Goal: Transaction & Acquisition: Purchase product/service

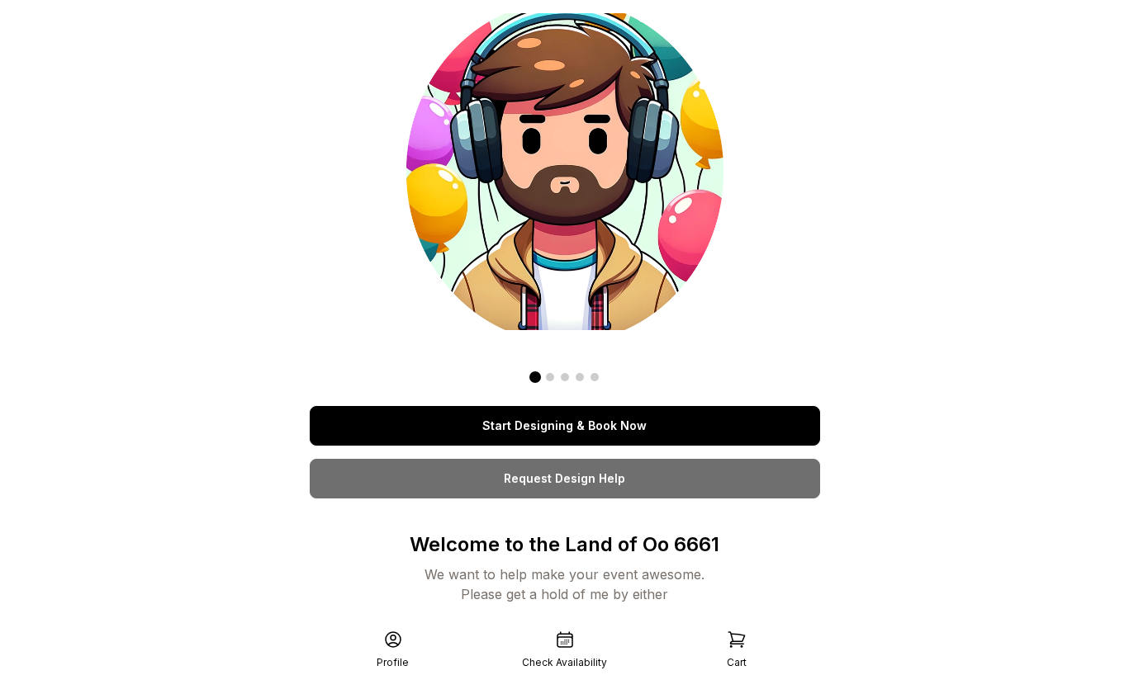
click at [597, 428] on link "Start Designing & Book Now" at bounding box center [565, 426] width 510 height 40
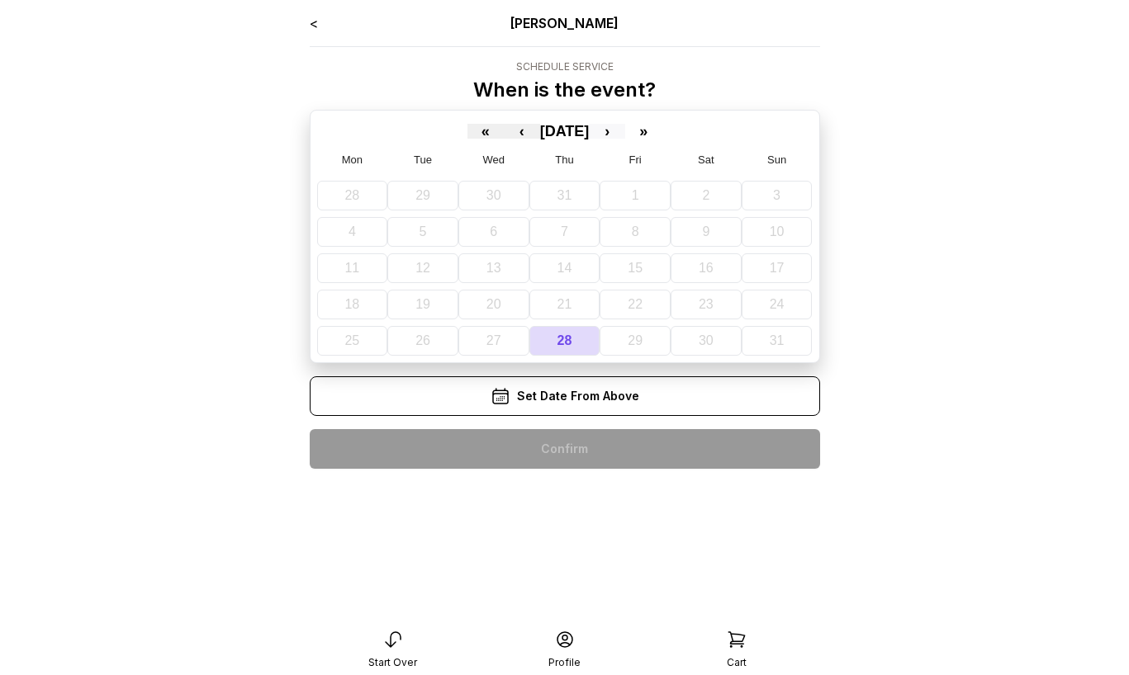
click at [625, 130] on button "›" at bounding box center [607, 131] width 36 height 15
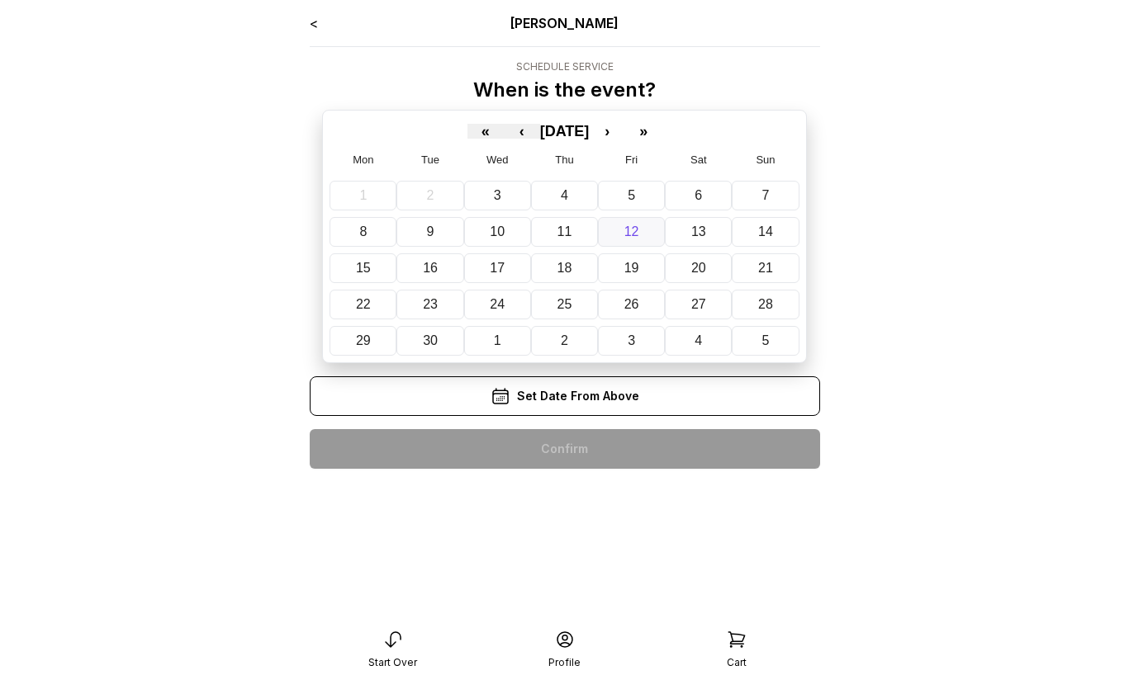
click at [632, 231] on abbr "12" at bounding box center [631, 232] width 15 height 14
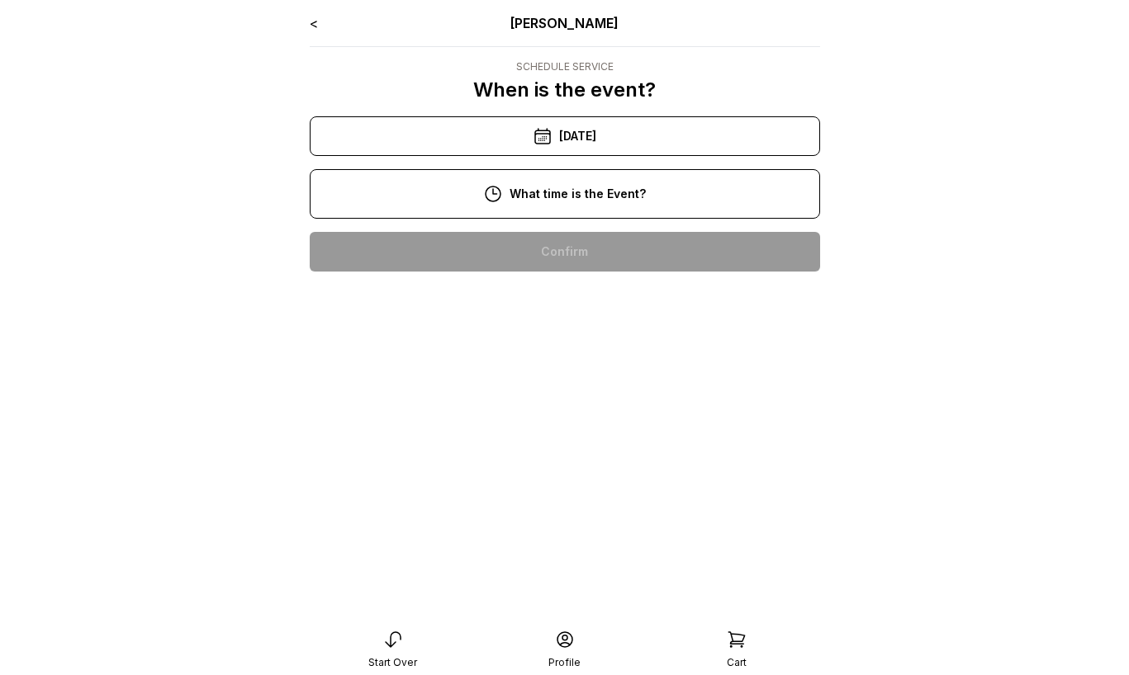
click at [613, 241] on div "1:00 pm" at bounding box center [565, 252] width 484 height 40
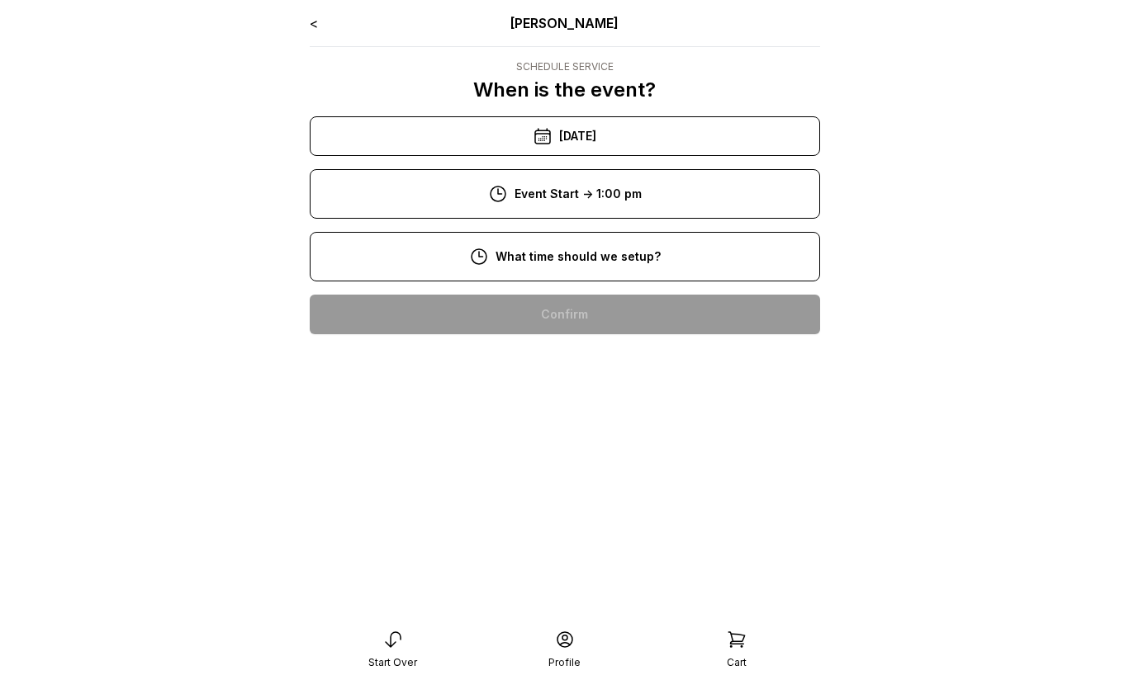
click at [613, 311] on div "11:00 am" at bounding box center [565, 315] width 484 height 40
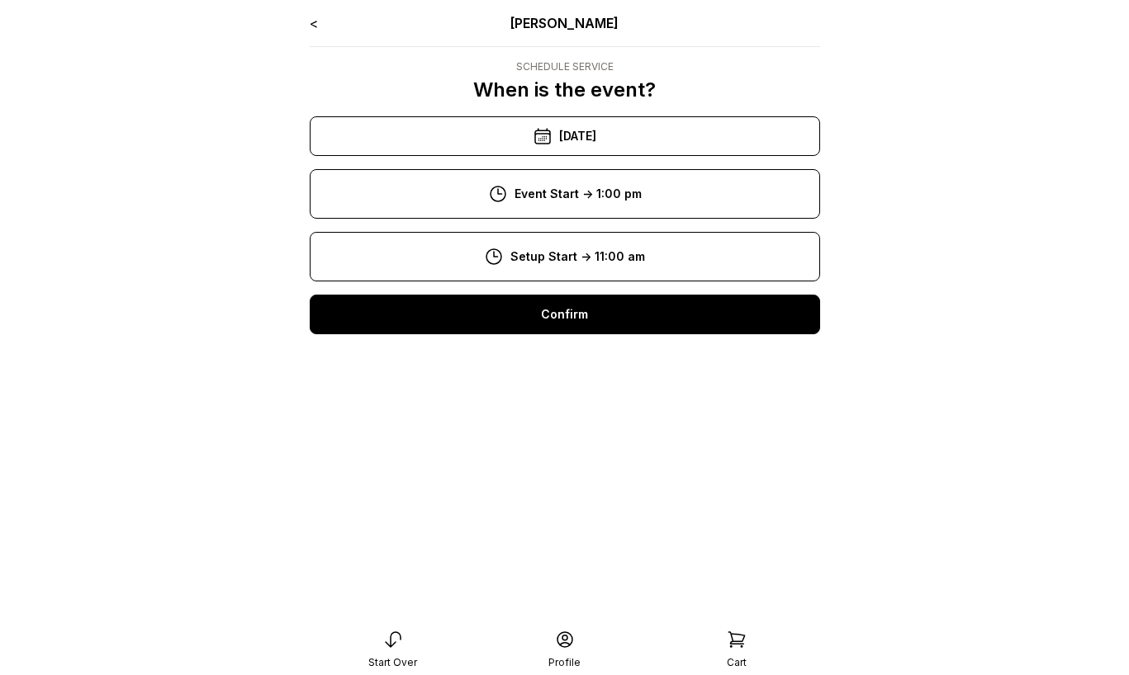
click at [611, 319] on div "Confirm" at bounding box center [565, 315] width 510 height 40
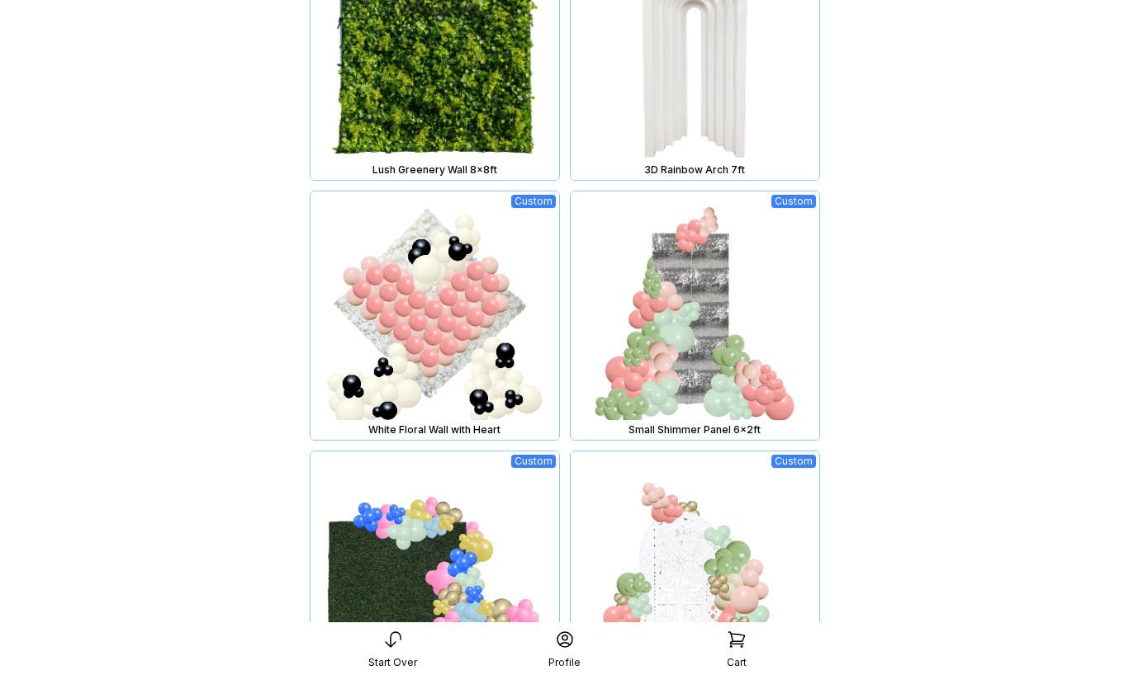
scroll to position [1048, 0]
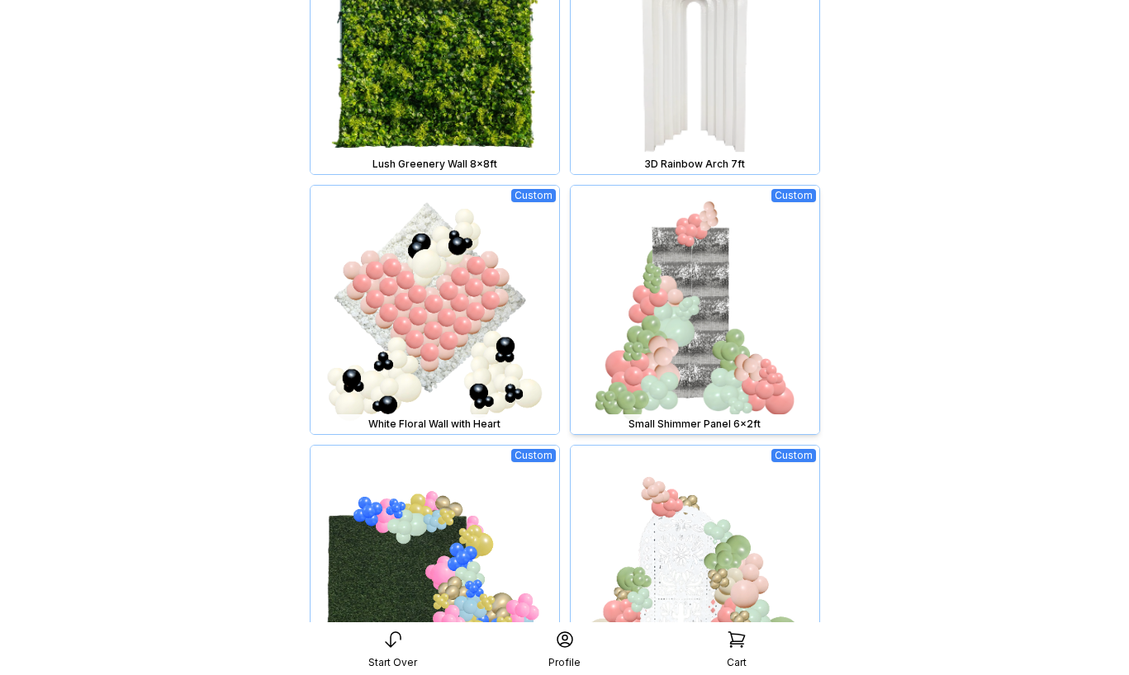
click at [713, 325] on img at bounding box center [695, 310] width 249 height 249
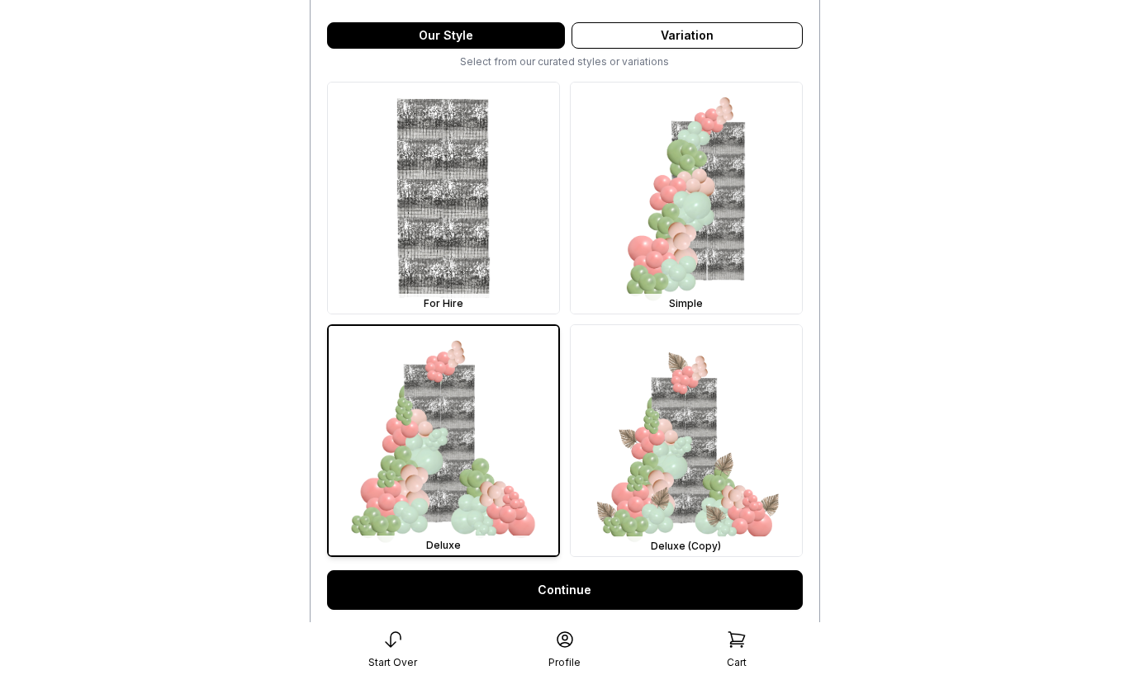
scroll to position [431, 0]
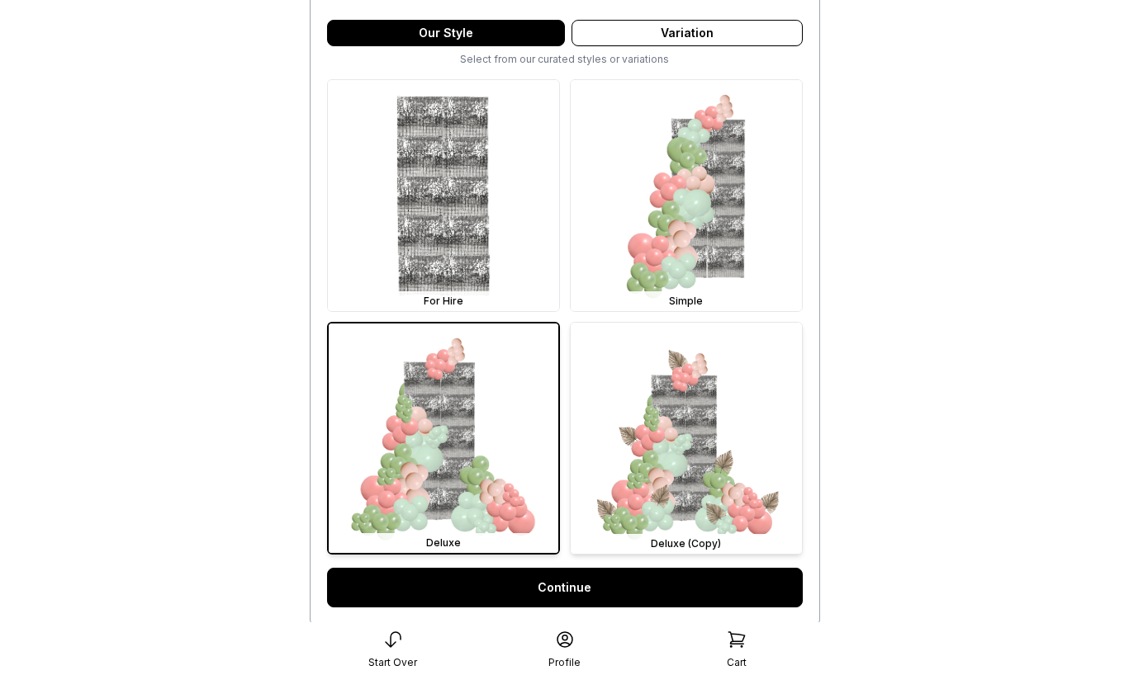
click at [674, 400] on img at bounding box center [686, 438] width 231 height 231
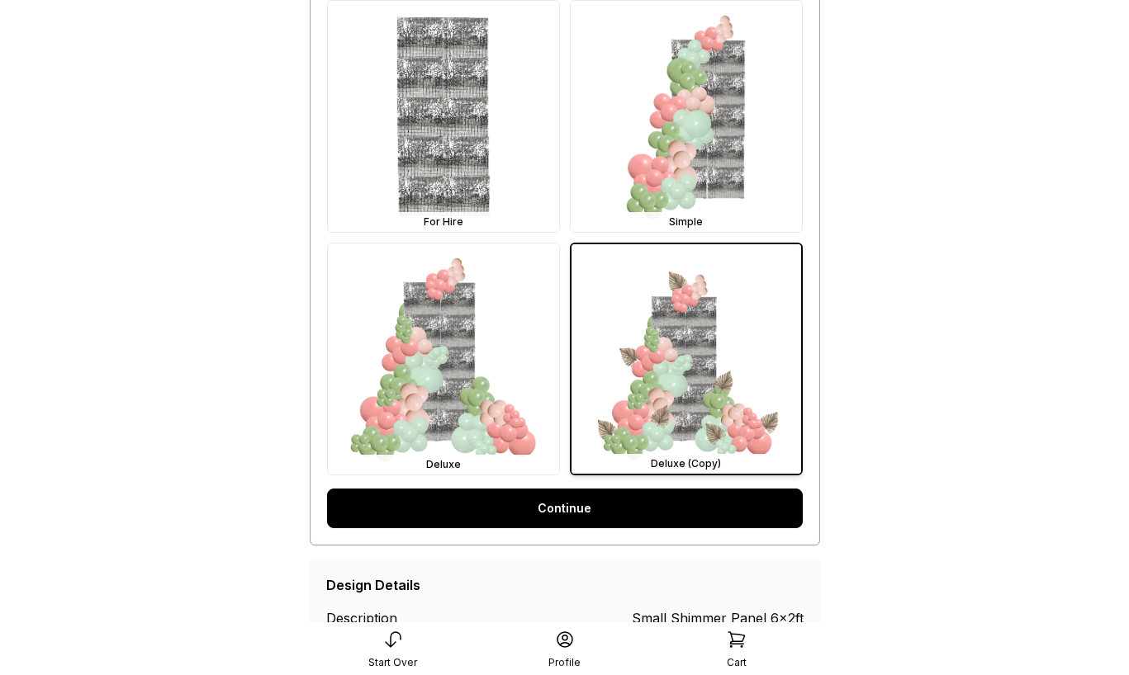
scroll to position [576, 0]
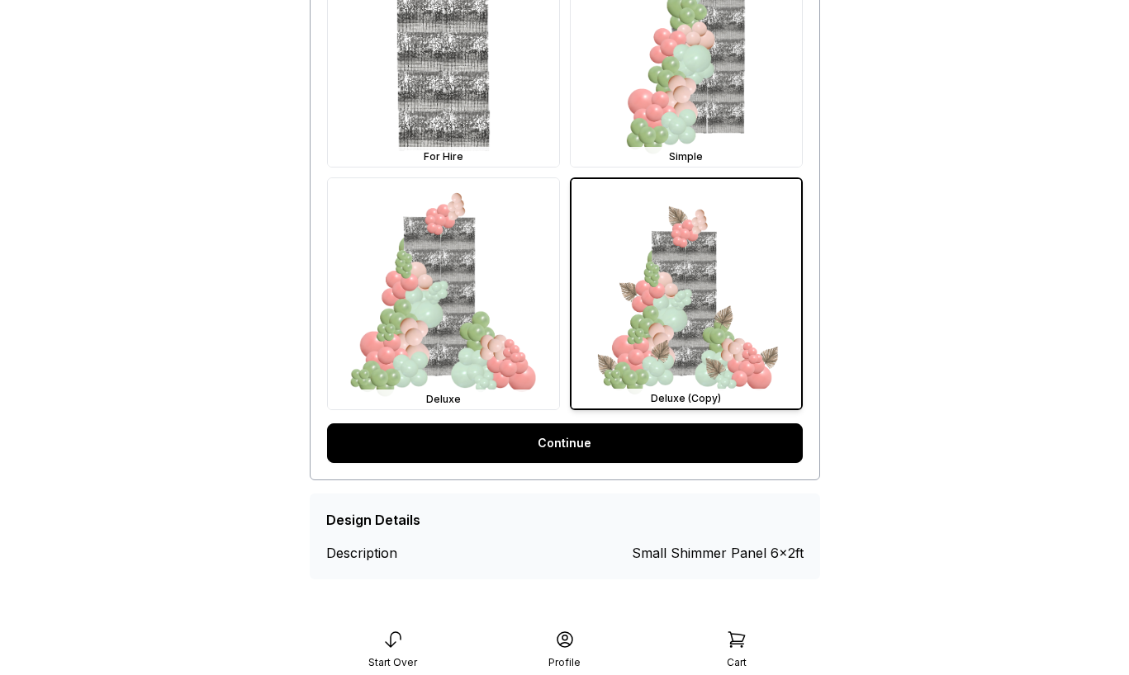
click at [580, 450] on link "Continue" at bounding box center [565, 444] width 476 height 40
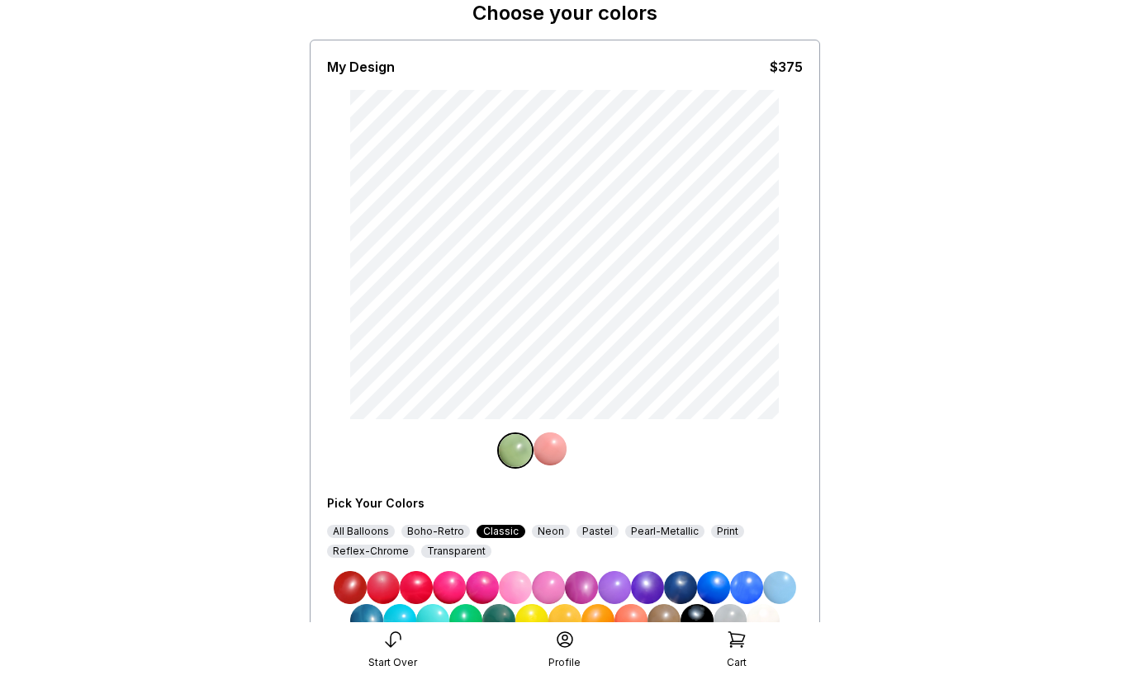
scroll to position [92, 0]
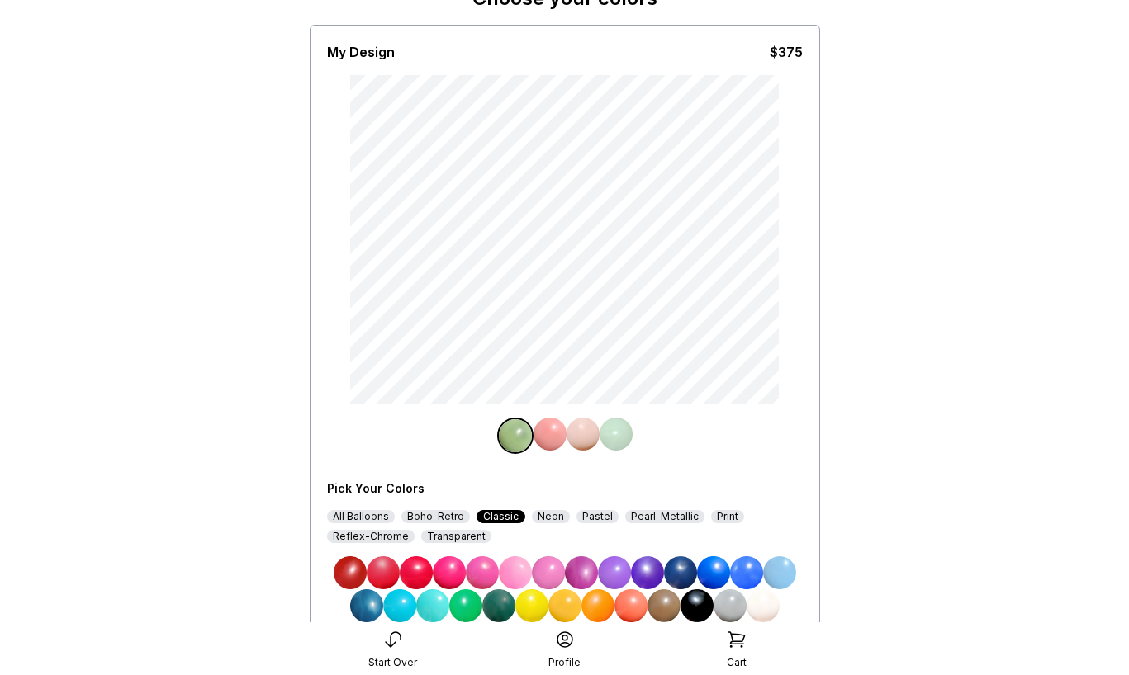
click at [484, 565] on img at bounding box center [482, 573] width 33 height 33
click at [580, 447] on img at bounding box center [582, 434] width 33 height 33
click at [581, 567] on img at bounding box center [581, 573] width 33 height 33
click at [618, 431] on img at bounding box center [615, 434] width 33 height 33
click at [676, 576] on img at bounding box center [680, 573] width 33 height 33
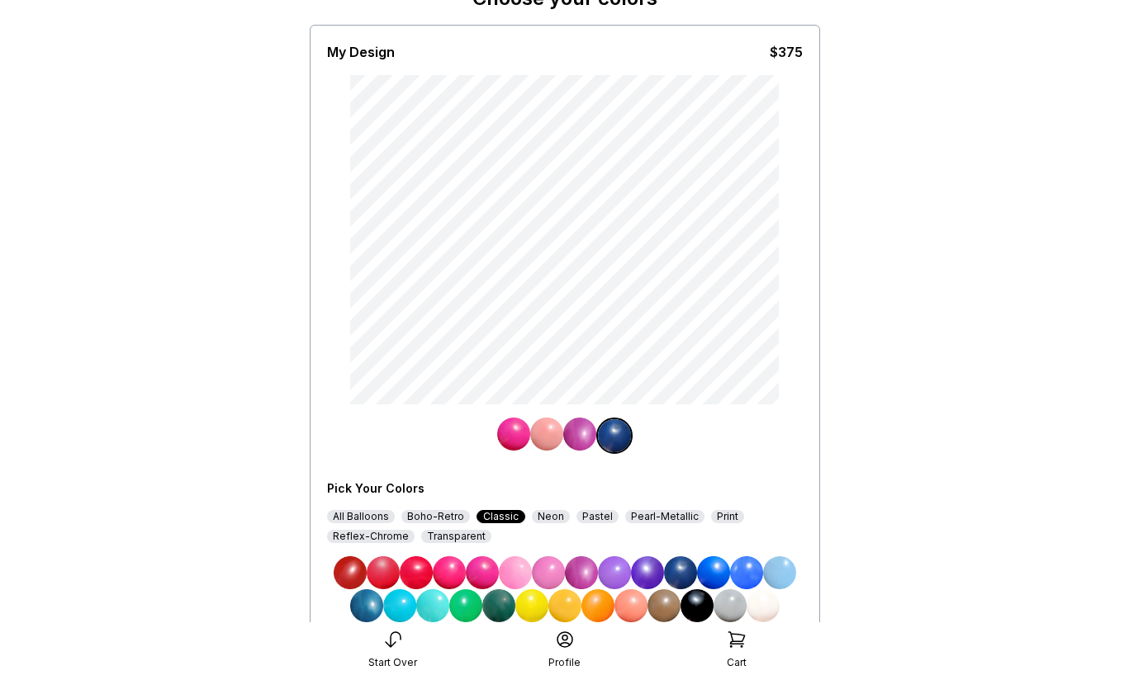
click at [620, 608] on img at bounding box center [630, 606] width 33 height 33
click at [589, 604] on img at bounding box center [597, 606] width 33 height 33
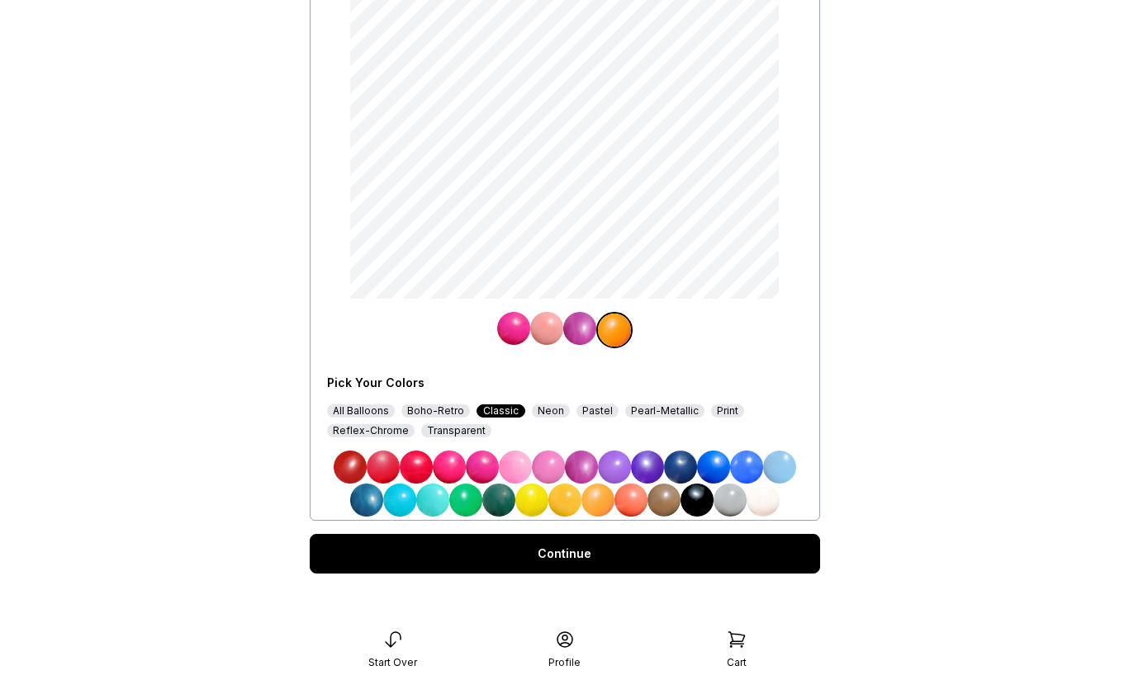
scroll to position [205, 0]
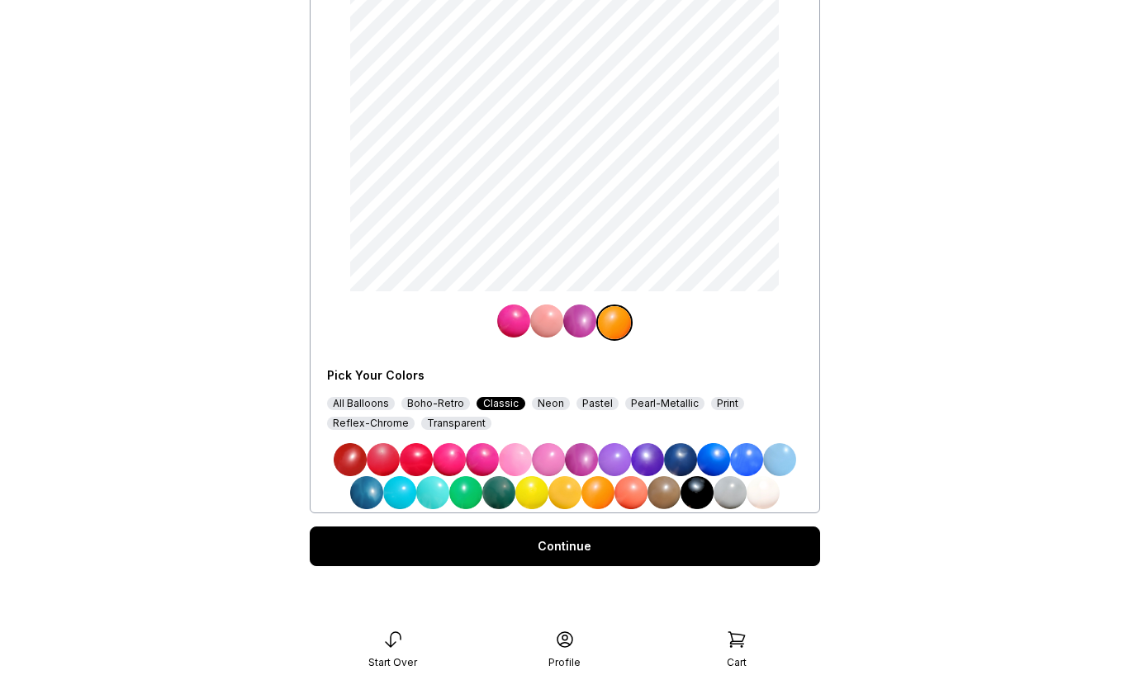
click at [570, 549] on div "Continue" at bounding box center [565, 547] width 510 height 40
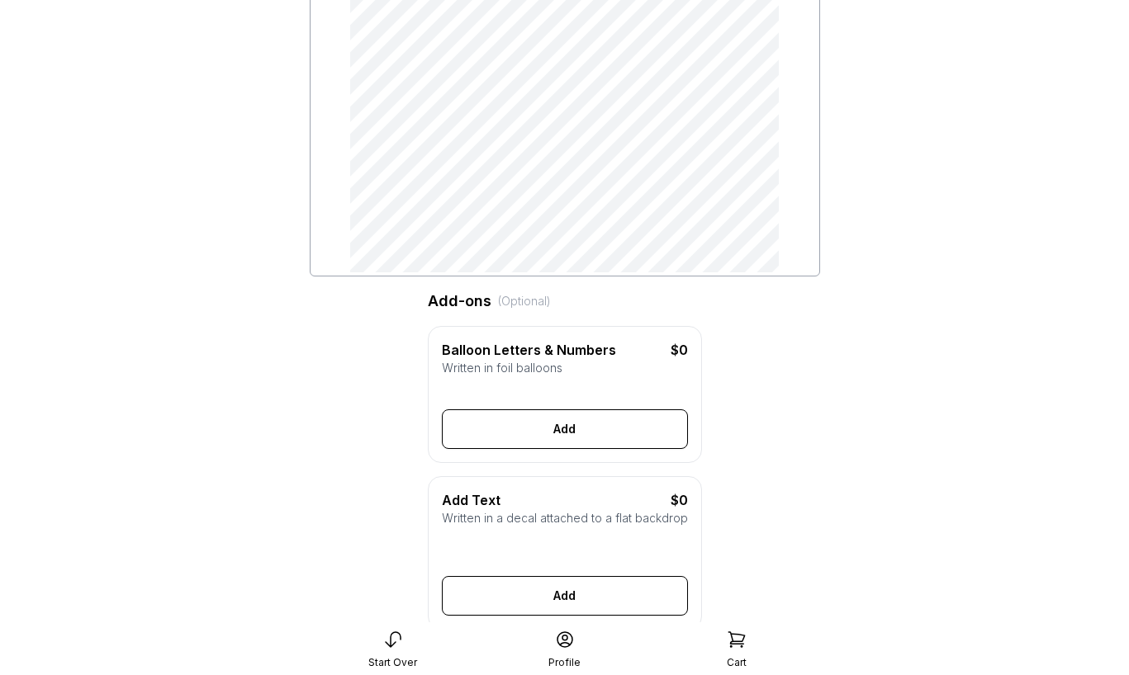
scroll to position [225, 0]
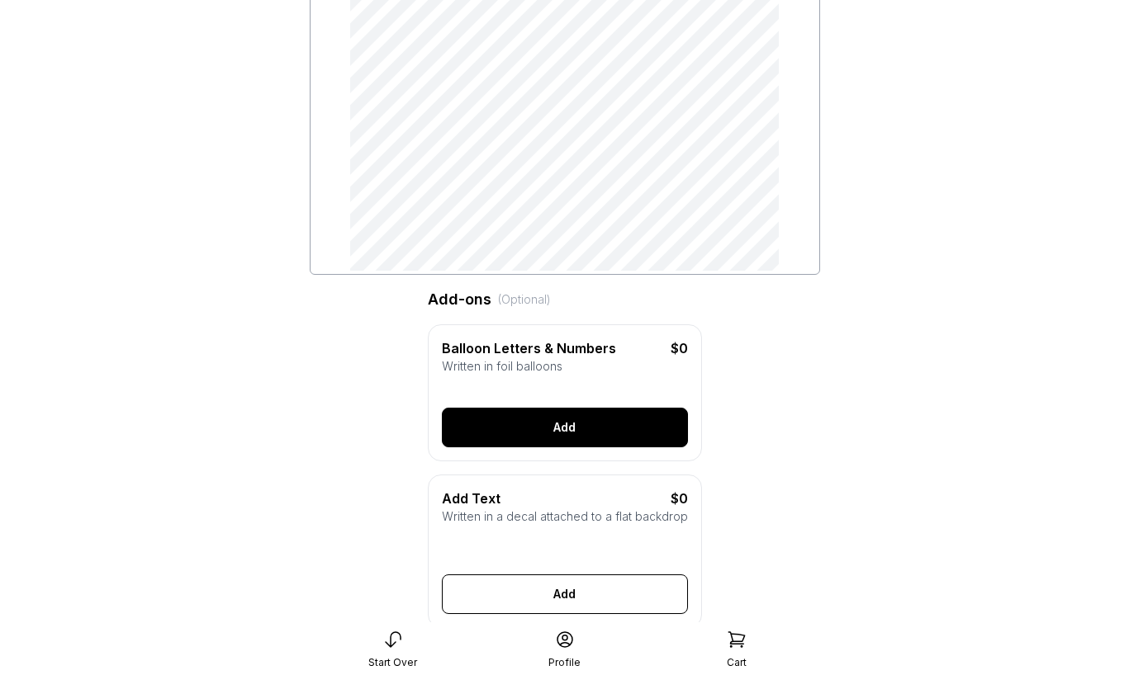
click at [561, 424] on button "Add" at bounding box center [565, 428] width 246 height 40
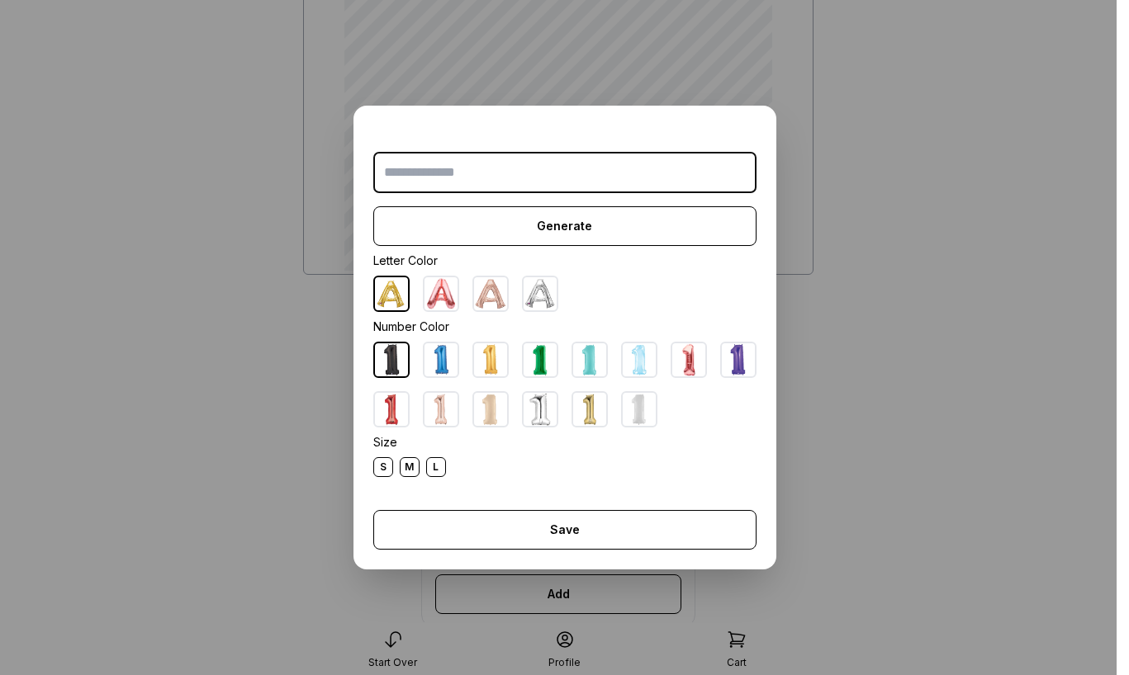
click at [581, 402] on img at bounding box center [589, 409] width 33 height 33
click at [537, 177] on input "text" at bounding box center [564, 172] width 383 height 41
type input "*"
click at [435, 470] on div "L" at bounding box center [436, 467] width 20 height 20
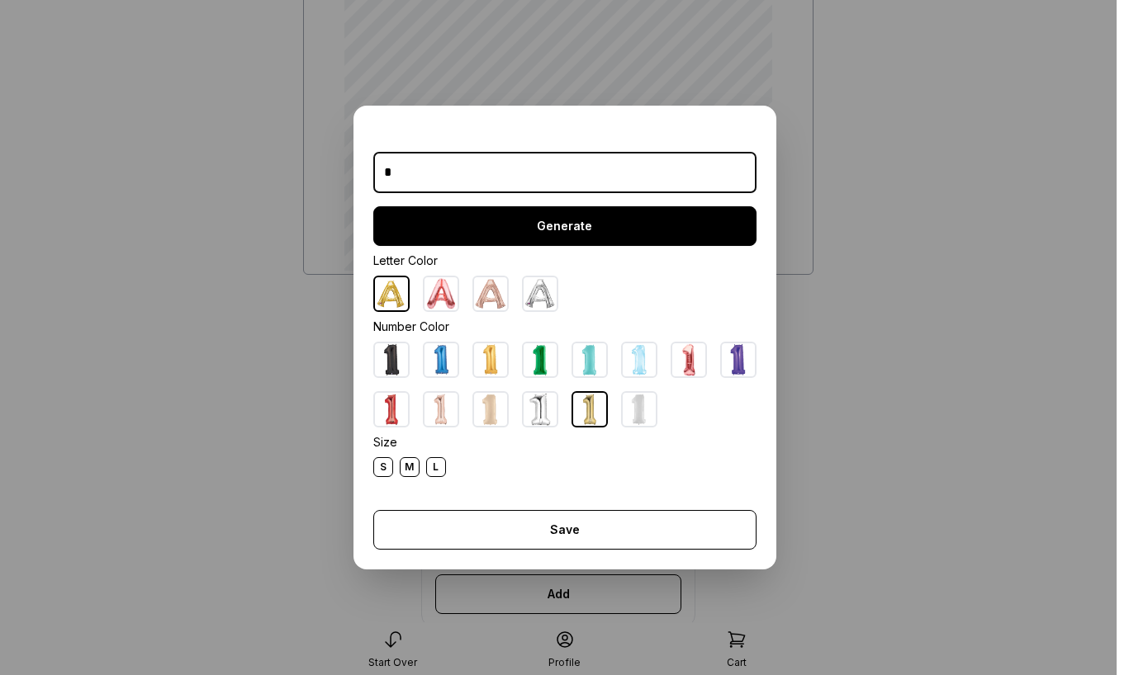
click at [550, 218] on button "Generate" at bounding box center [564, 226] width 383 height 40
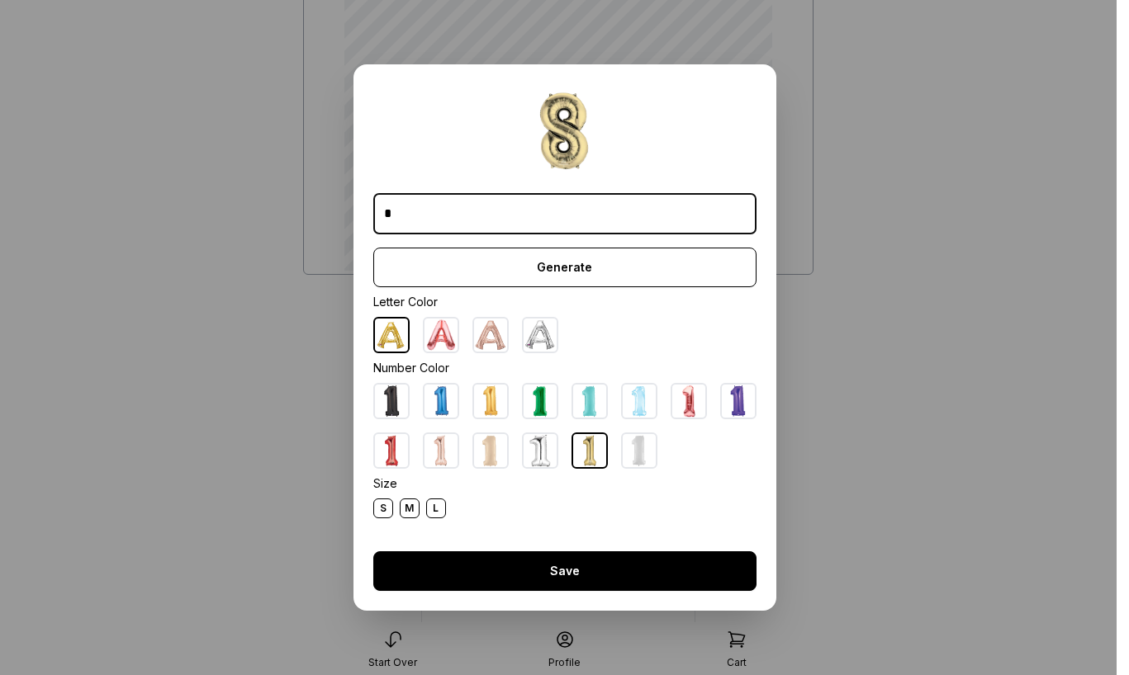
click at [550, 571] on button "Save" at bounding box center [564, 572] width 383 height 40
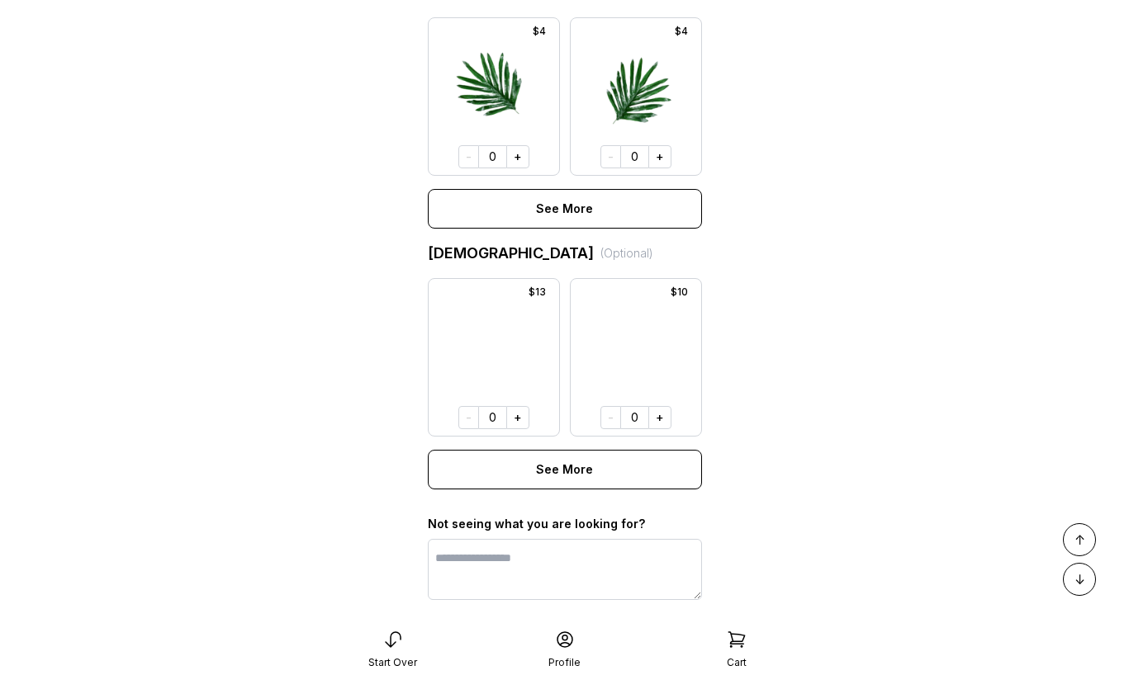
scroll to position [1321, 0]
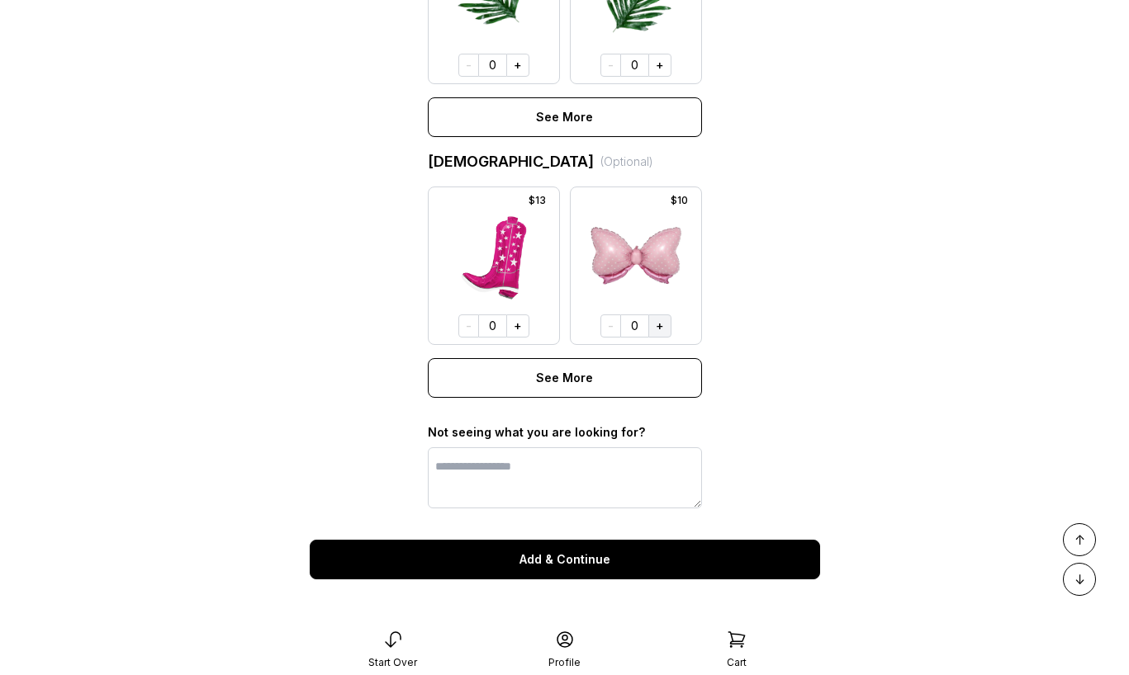
click at [656, 328] on button "+" at bounding box center [659, 326] width 23 height 23
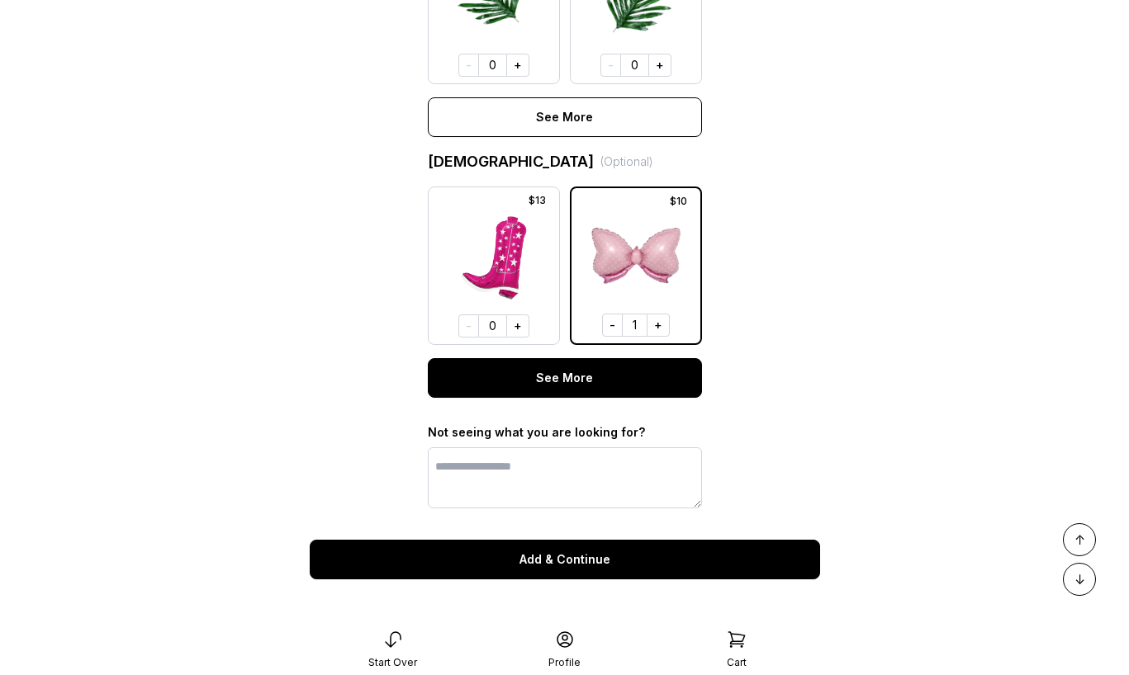
click at [585, 385] on button "See More" at bounding box center [565, 378] width 274 height 40
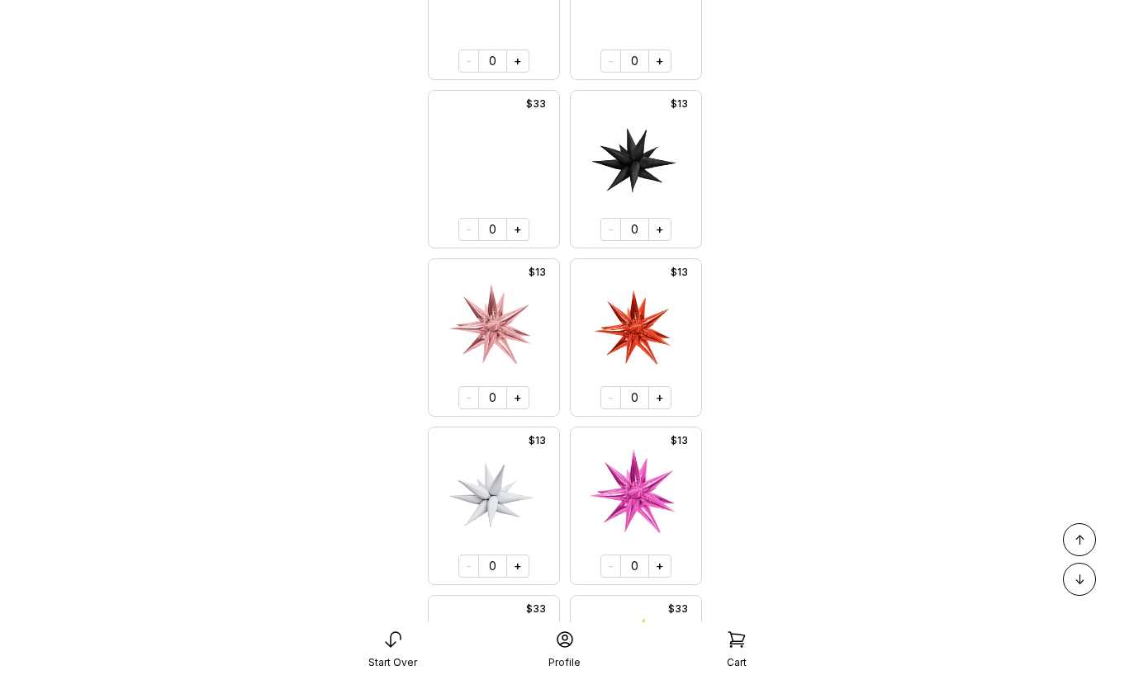
scroll to position [2273, 0]
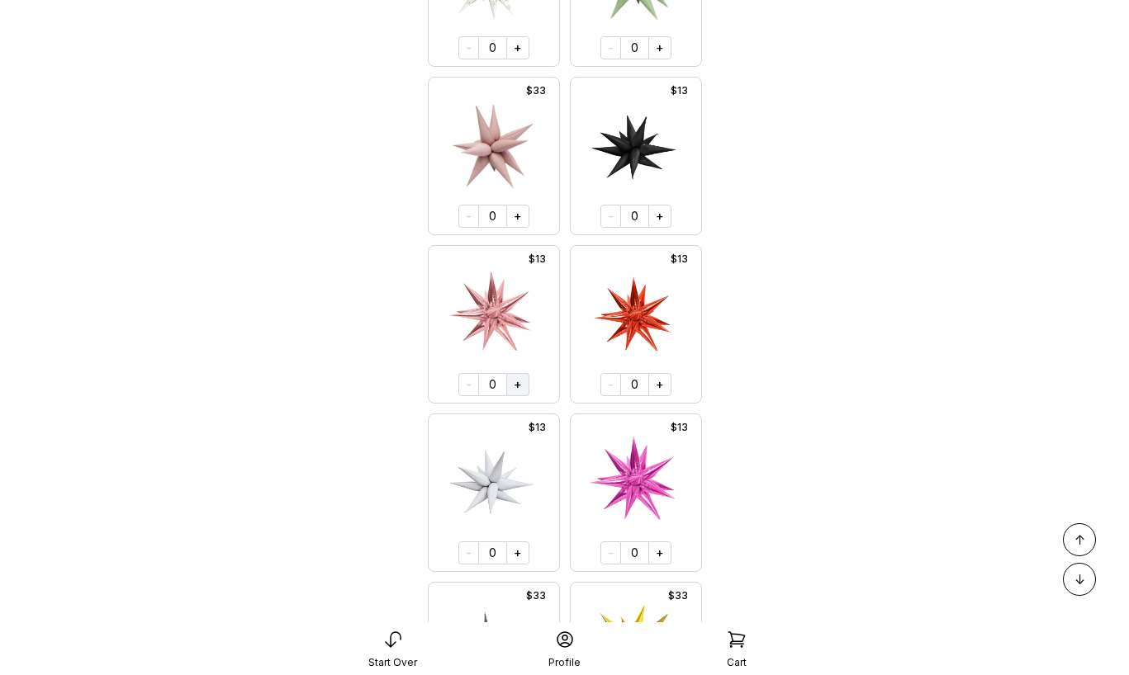
click at [520, 389] on button "+" at bounding box center [517, 384] width 23 height 23
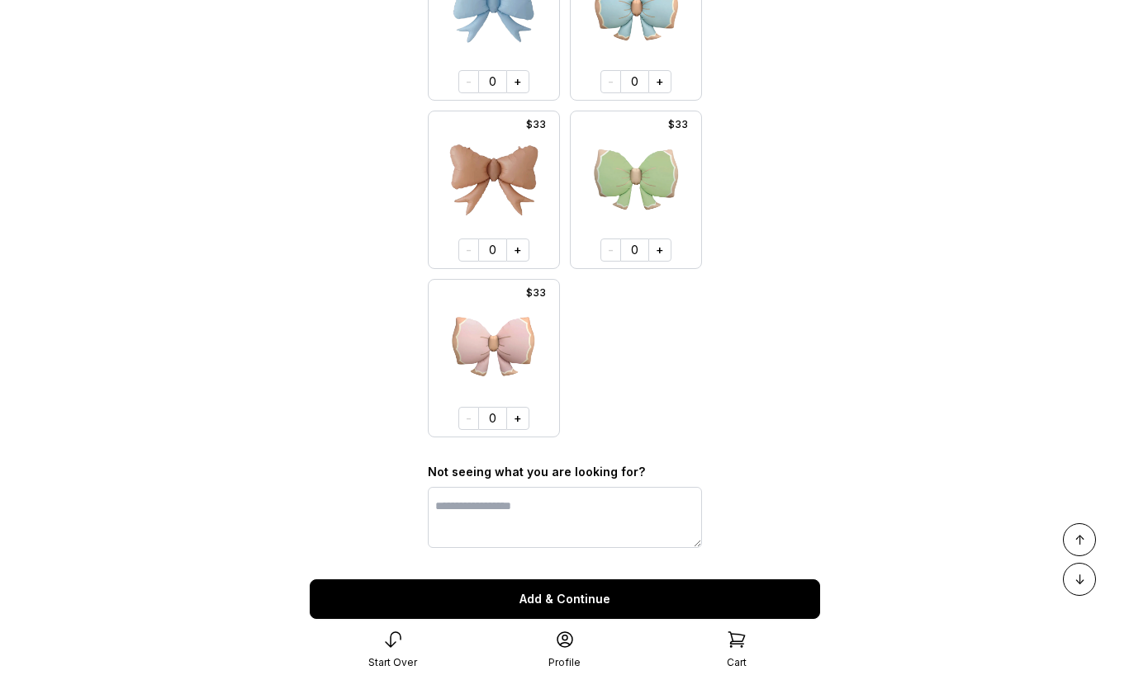
scroll to position [6658, 0]
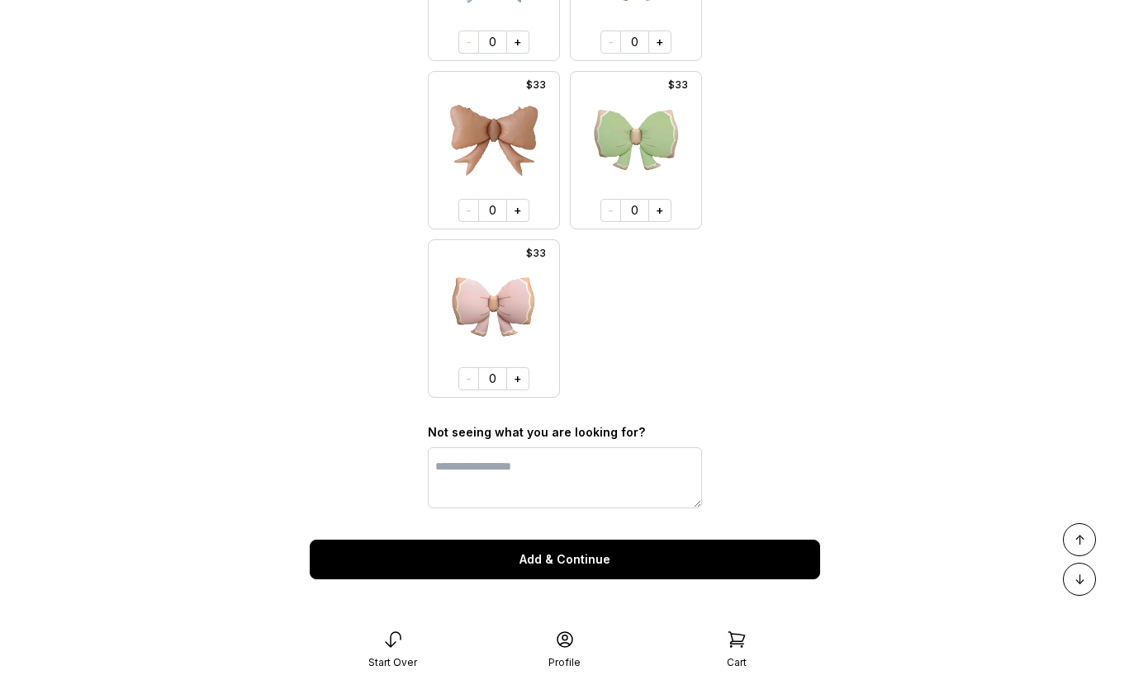
click at [542, 558] on button "Add & Continue" at bounding box center [565, 560] width 510 height 40
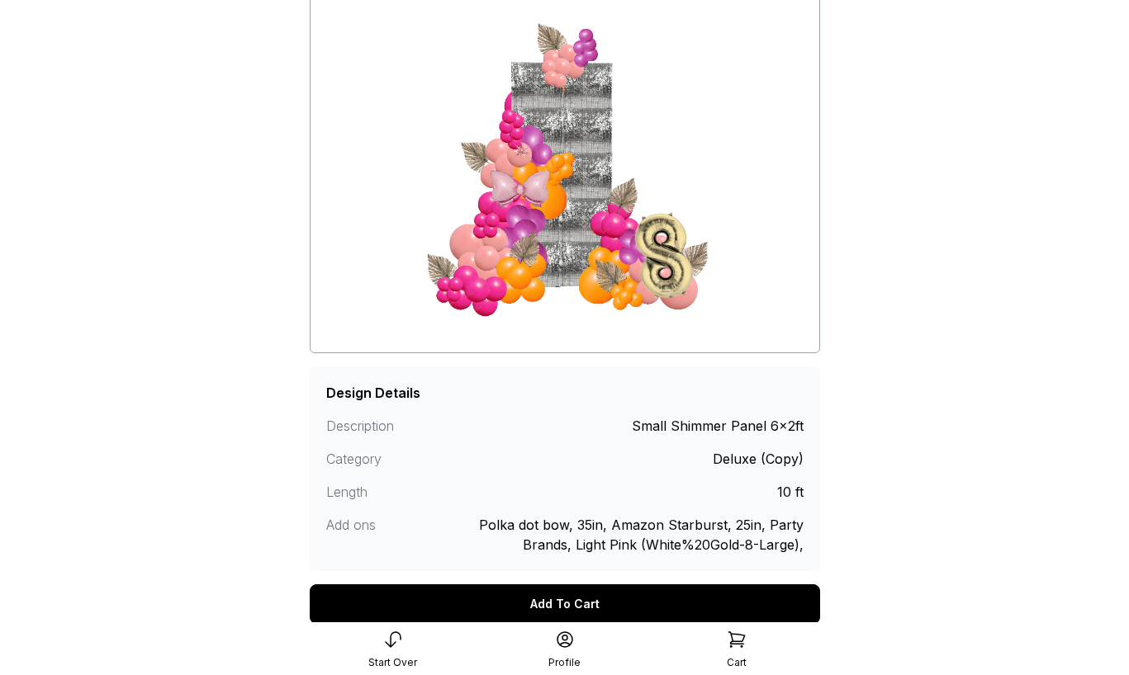
scroll to position [163, 0]
drag, startPoint x: 328, startPoint y: 424, endPoint x: 405, endPoint y: 425, distance: 76.8
click at [405, 425] on div "Description" at bounding box center [386, 425] width 120 height 20
drag, startPoint x: 326, startPoint y: 458, endPoint x: 401, endPoint y: 458, distance: 75.1
click at [401, 458] on div "Category" at bounding box center [386, 458] width 120 height 20
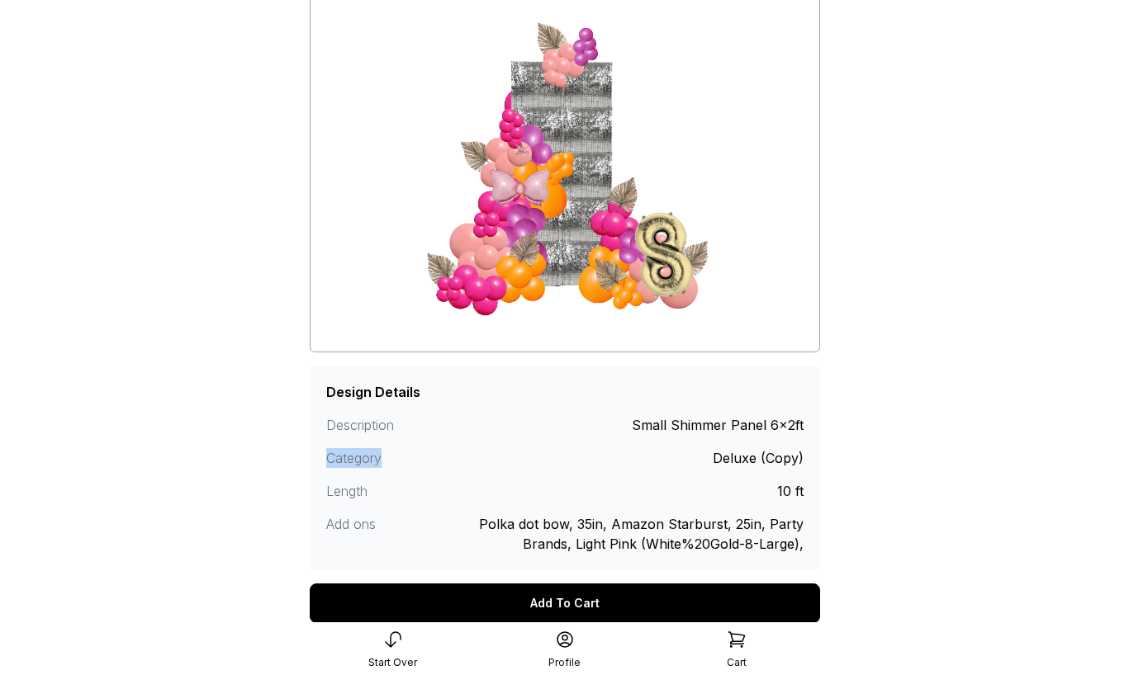
click at [667, 606] on div "Add To Cart" at bounding box center [565, 604] width 510 height 40
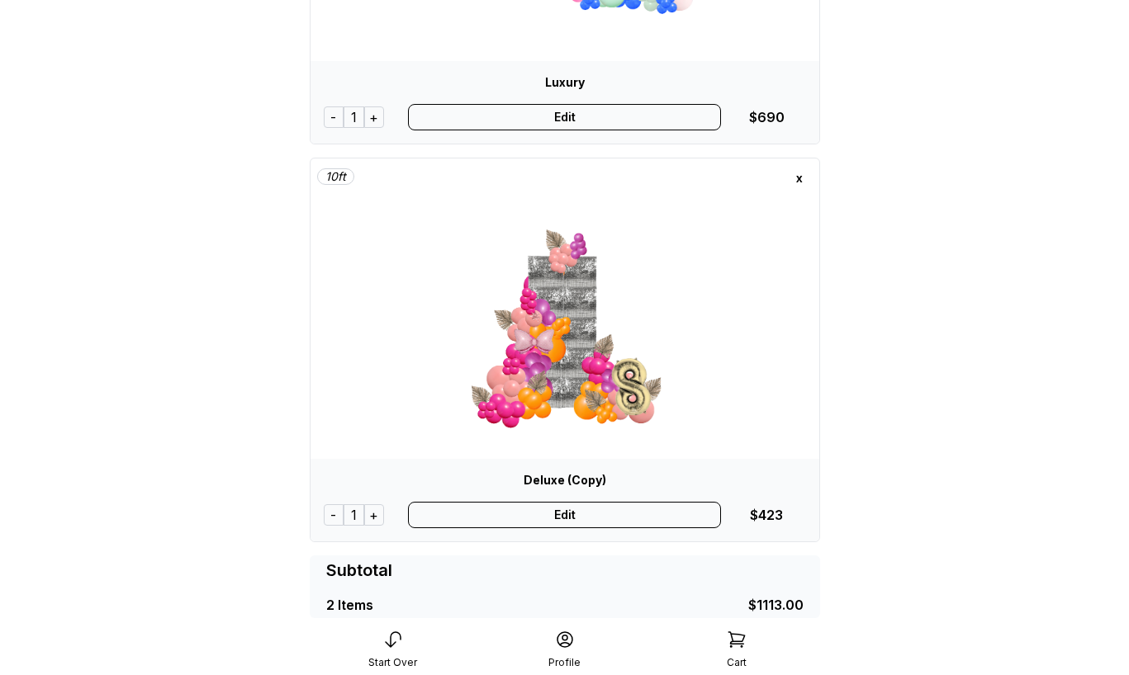
scroll to position [359, 0]
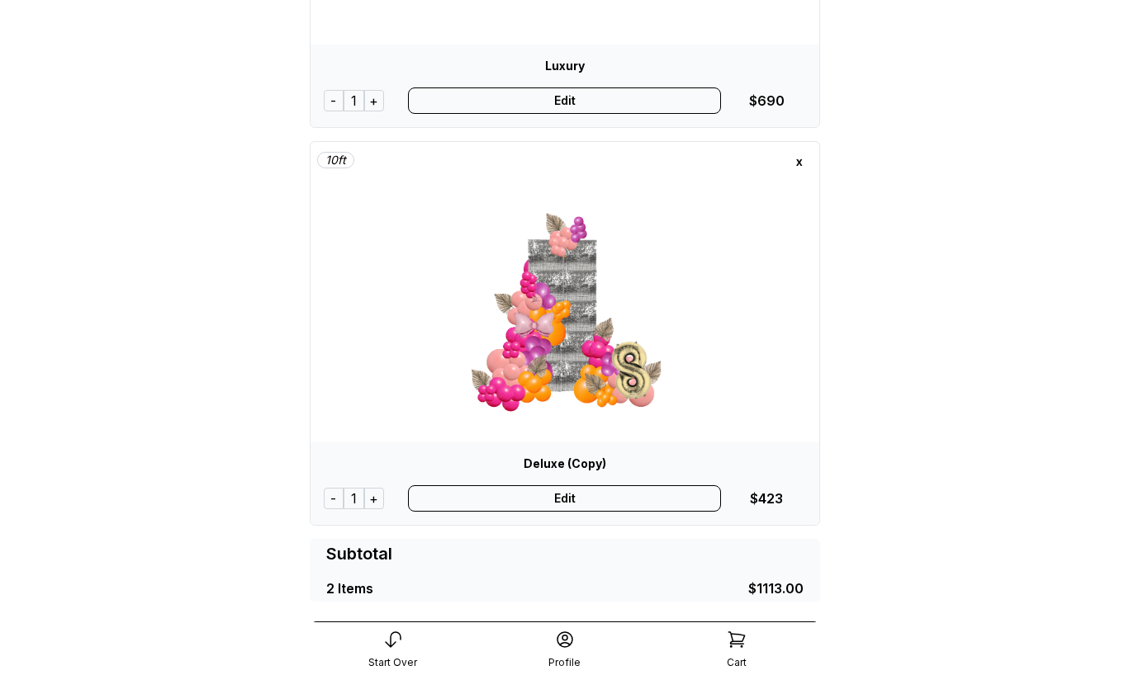
click at [571, 498] on div "Edit" at bounding box center [564, 499] width 313 height 26
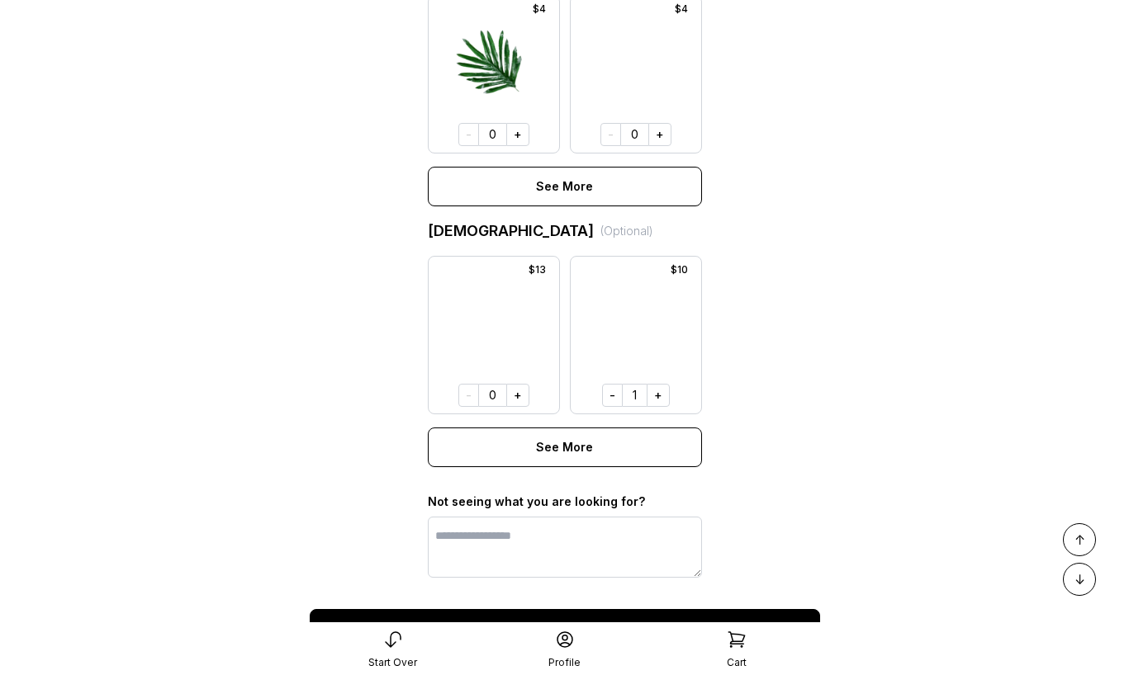
scroll to position [1321, 0]
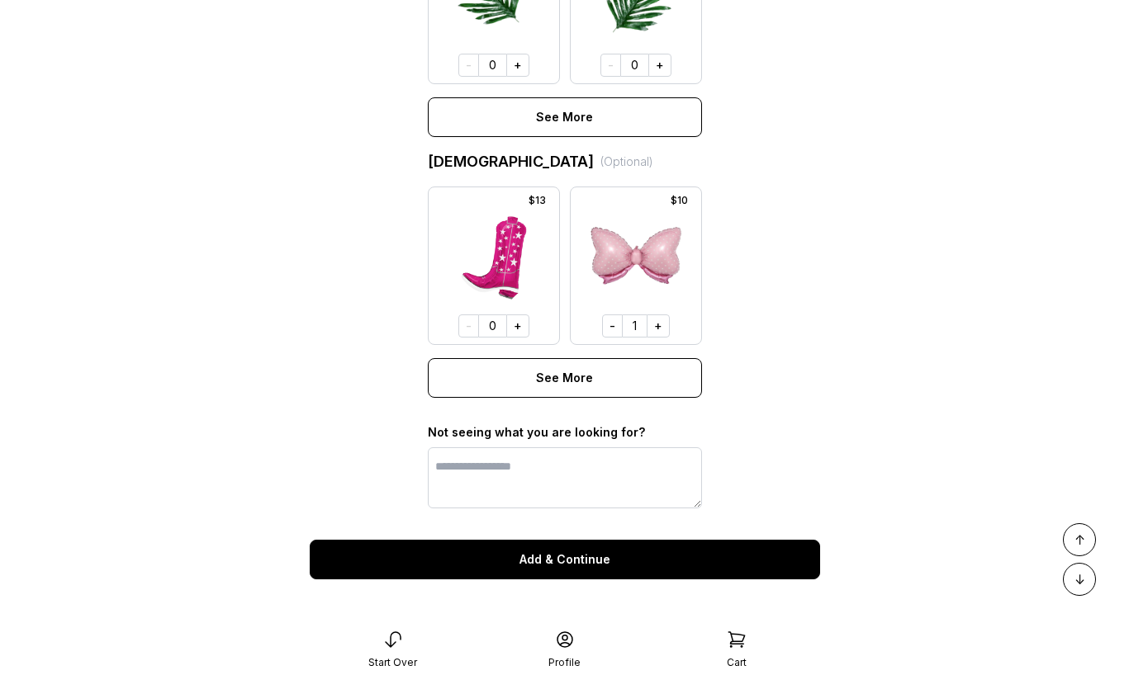
click at [590, 561] on button "Add & Continue" at bounding box center [565, 560] width 510 height 40
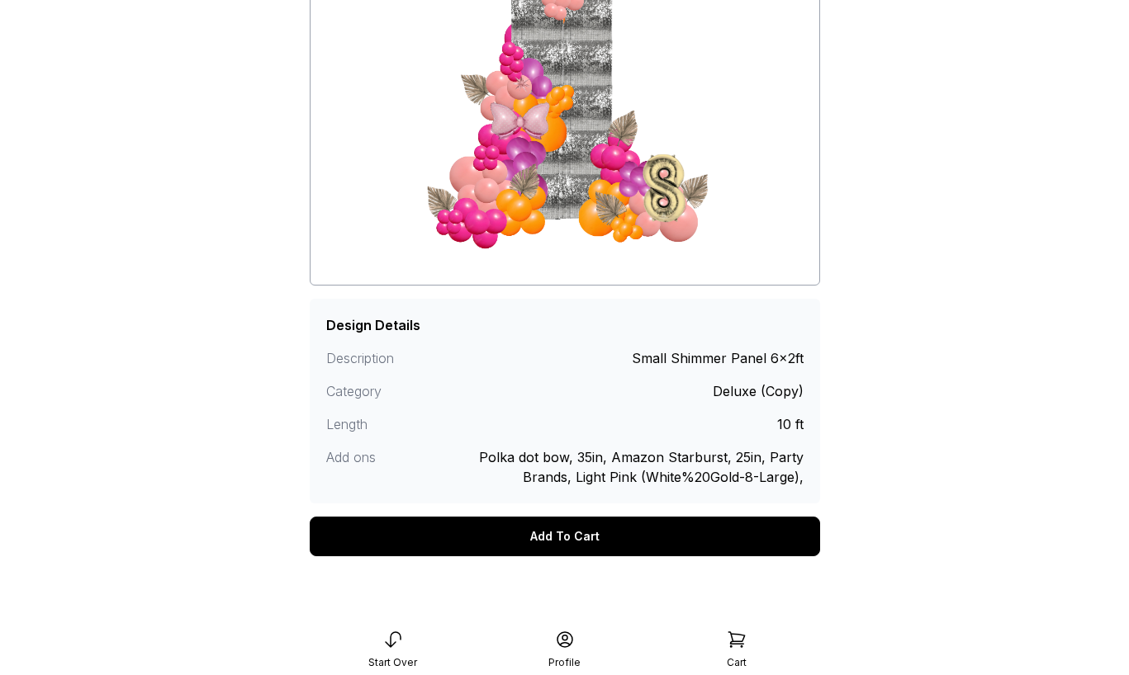
scroll to position [240, 0]
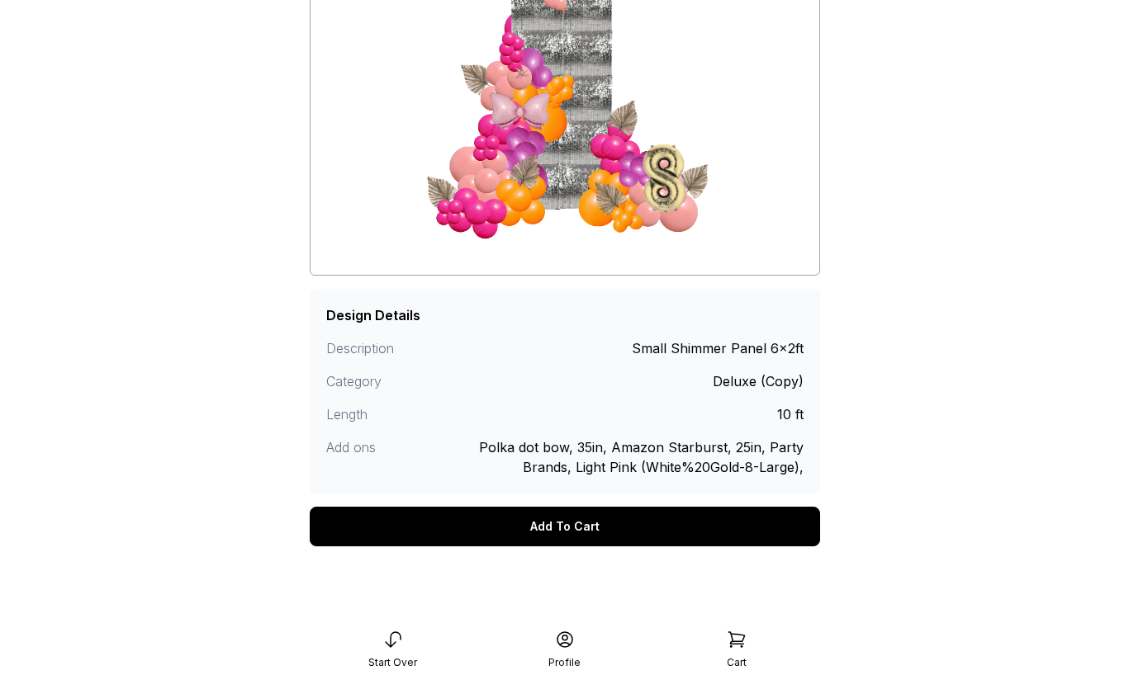
click at [591, 530] on div "Add To Cart" at bounding box center [565, 527] width 510 height 40
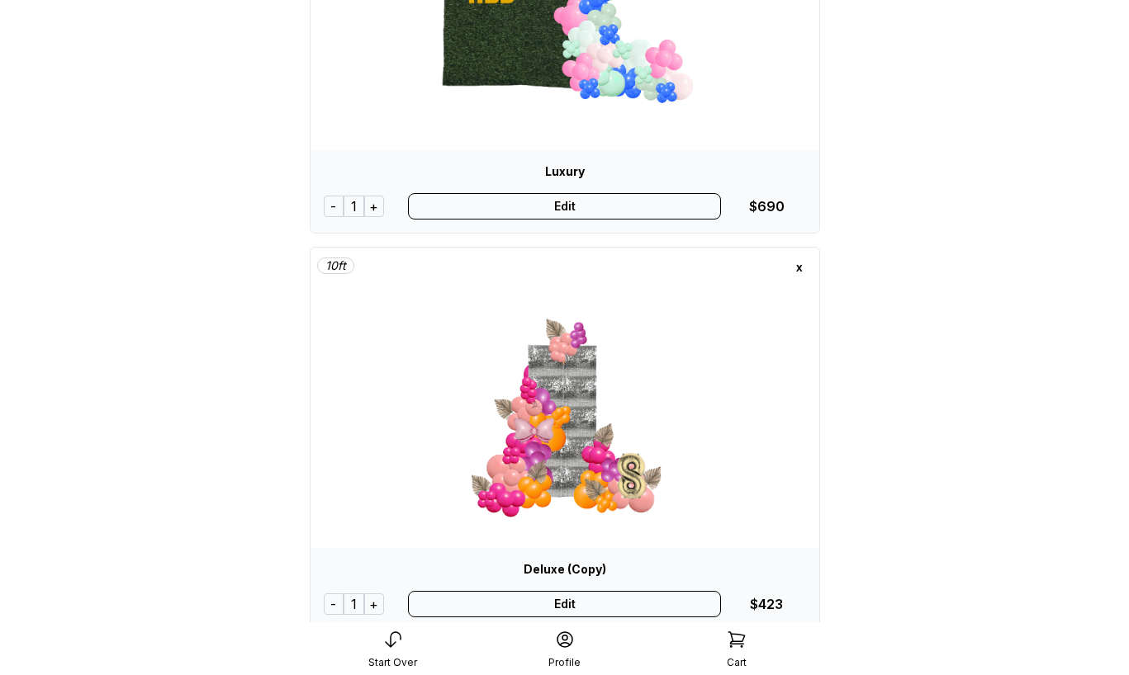
scroll to position [620, 0]
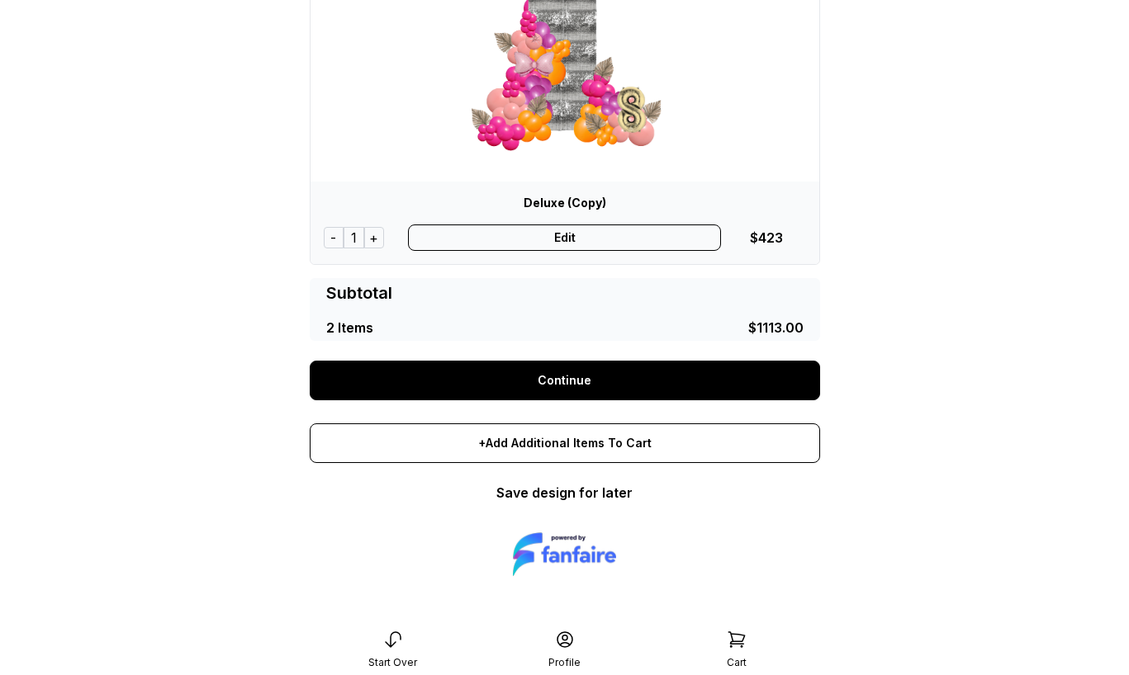
click at [560, 382] on link "Continue" at bounding box center [565, 381] width 510 height 40
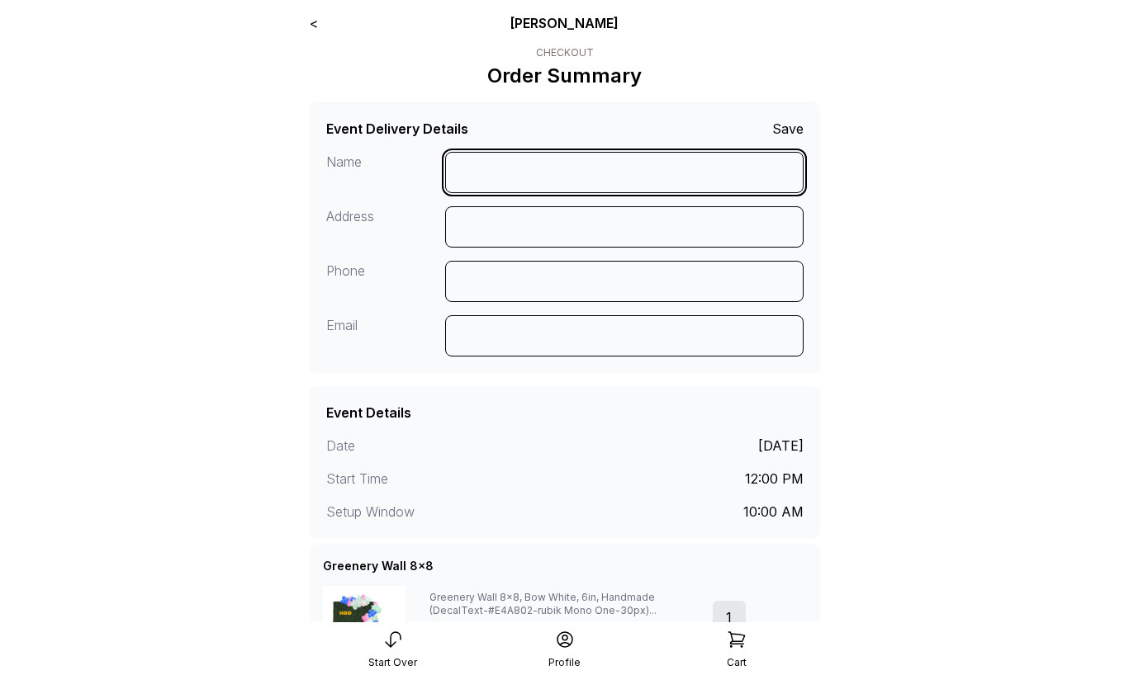
click at [495, 175] on input at bounding box center [624, 172] width 358 height 41
click at [315, 20] on link "<" at bounding box center [314, 23] width 8 height 17
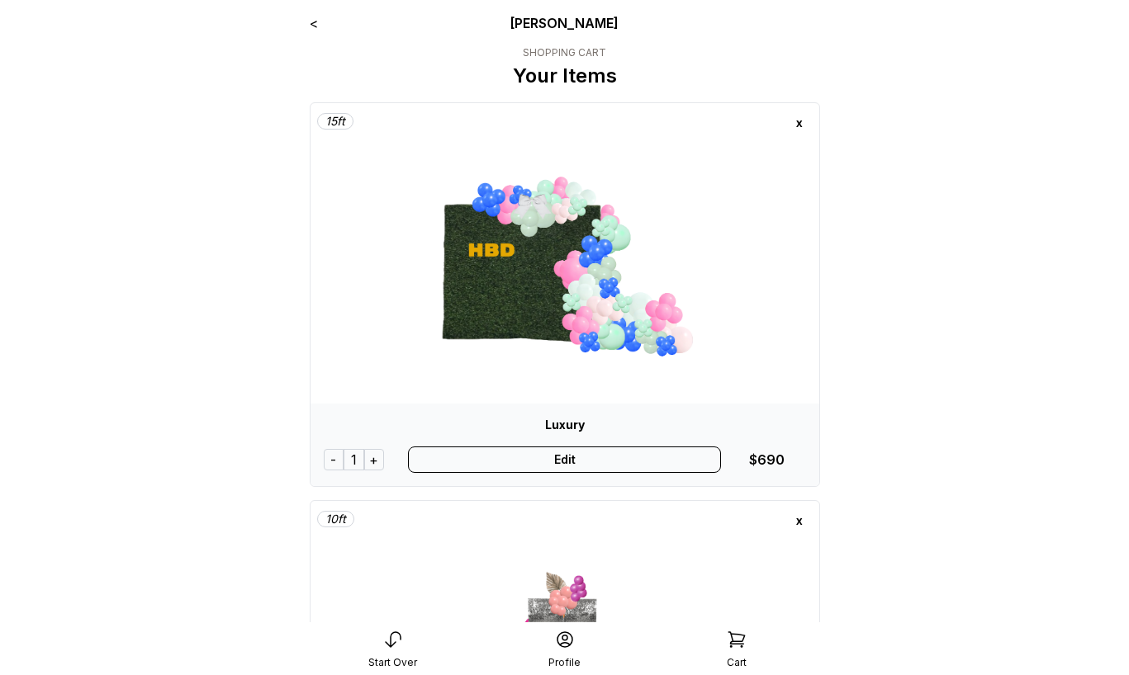
click at [540, 467] on div "Edit" at bounding box center [564, 460] width 313 height 26
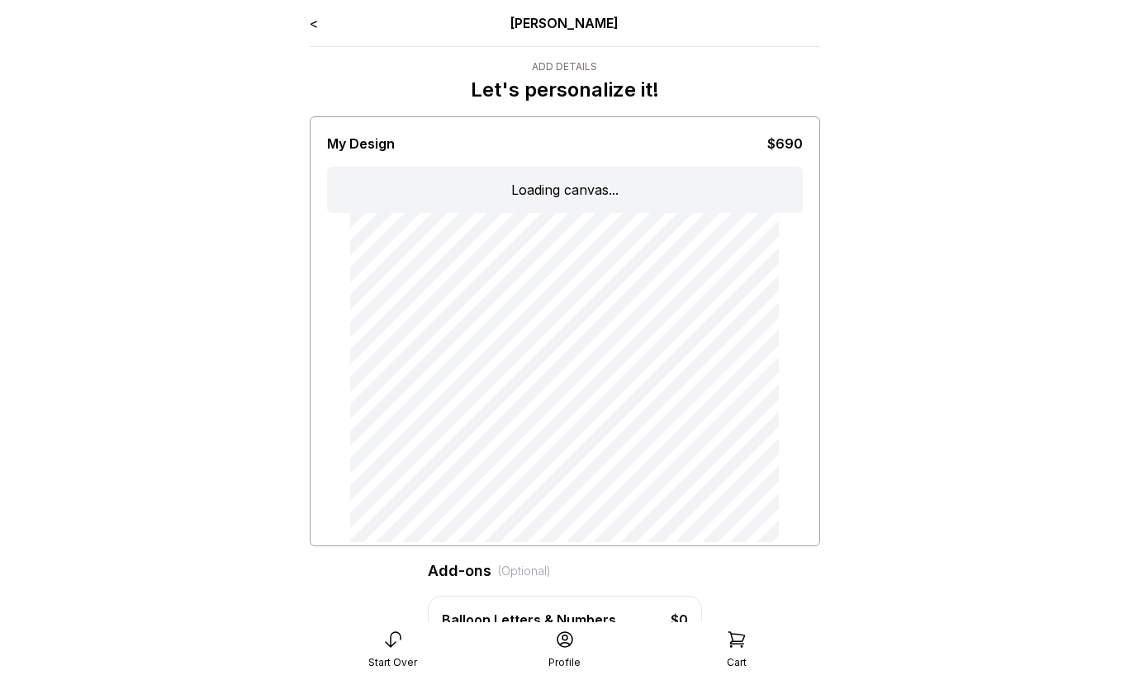
type input "***"
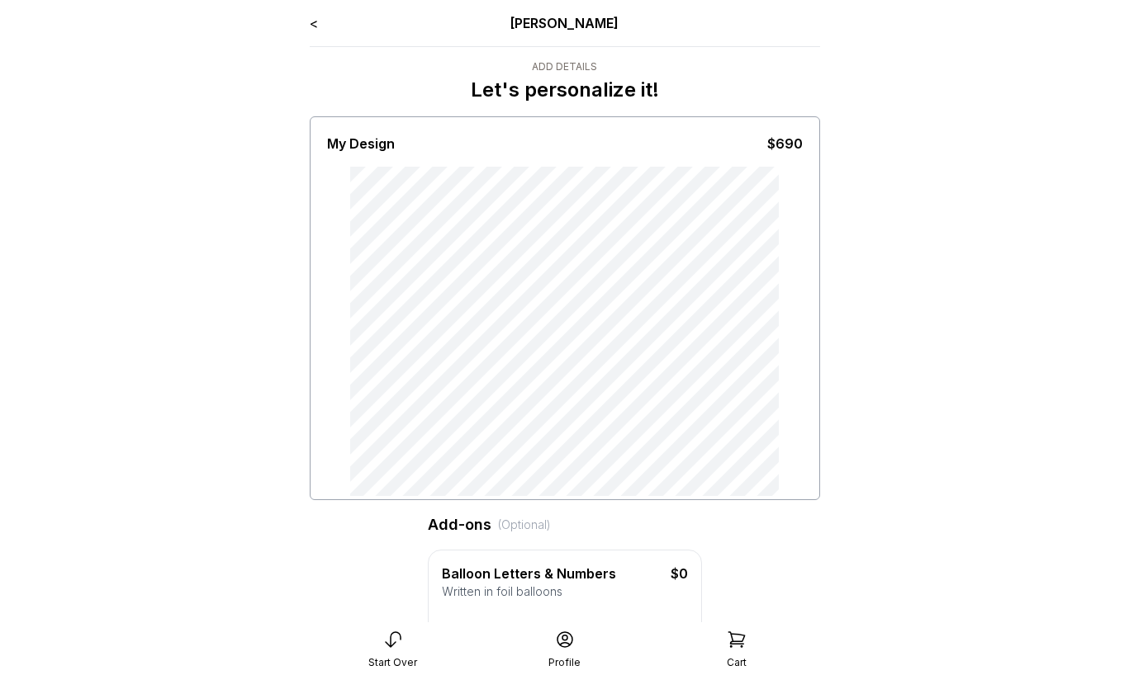
click at [313, 24] on link "<" at bounding box center [314, 23] width 8 height 17
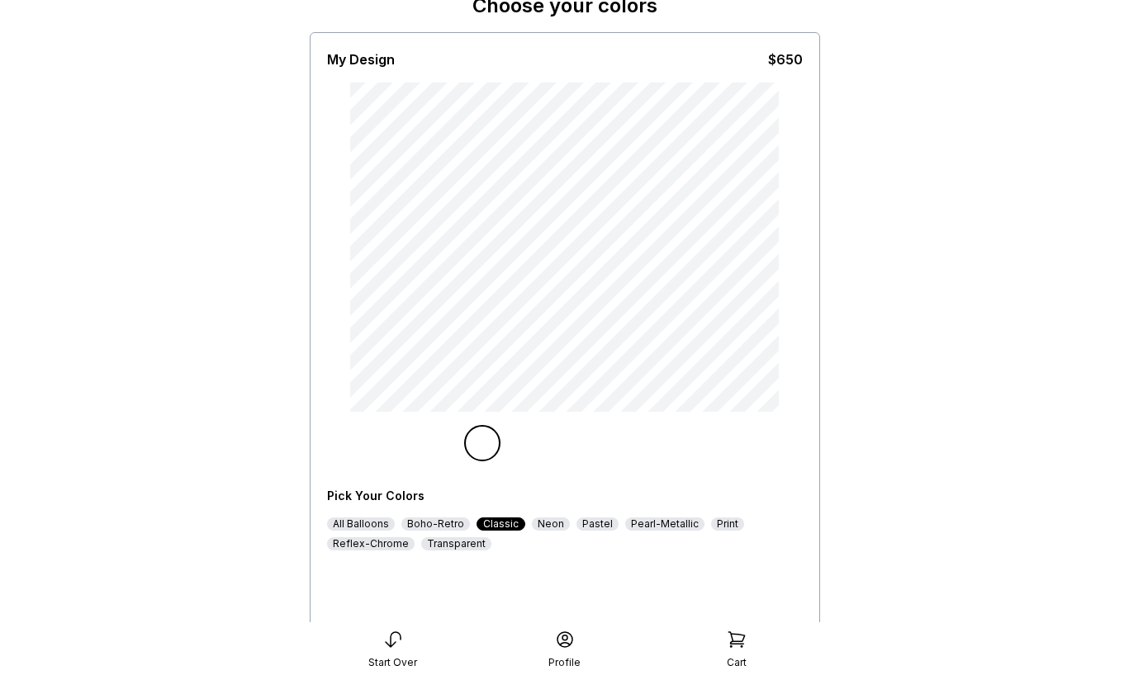
scroll to position [103, 0]
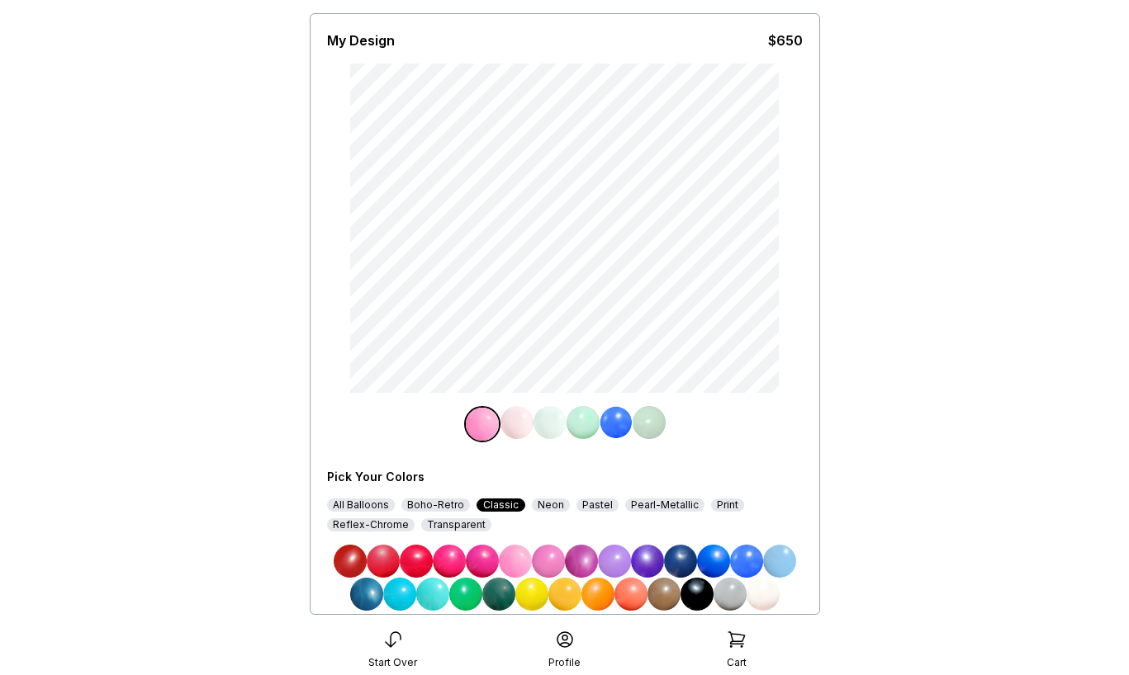
click at [616, 561] on img at bounding box center [614, 561] width 33 height 33
click at [580, 426] on img at bounding box center [582, 422] width 33 height 33
click at [547, 559] on img at bounding box center [548, 561] width 33 height 33
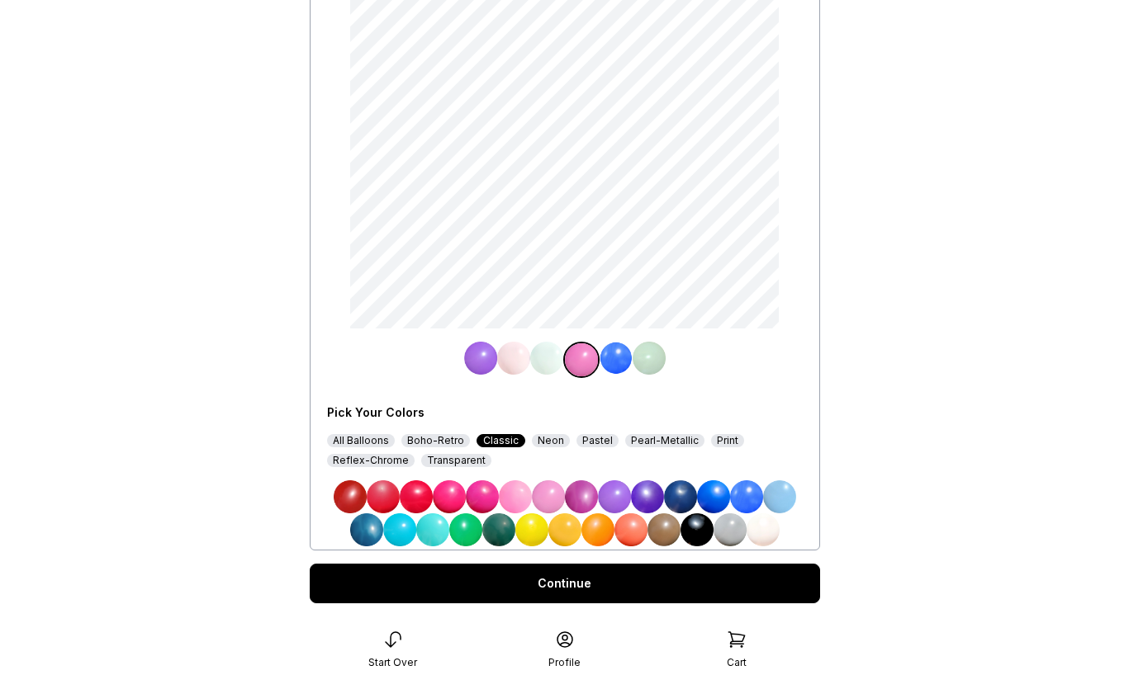
scroll to position [205, 0]
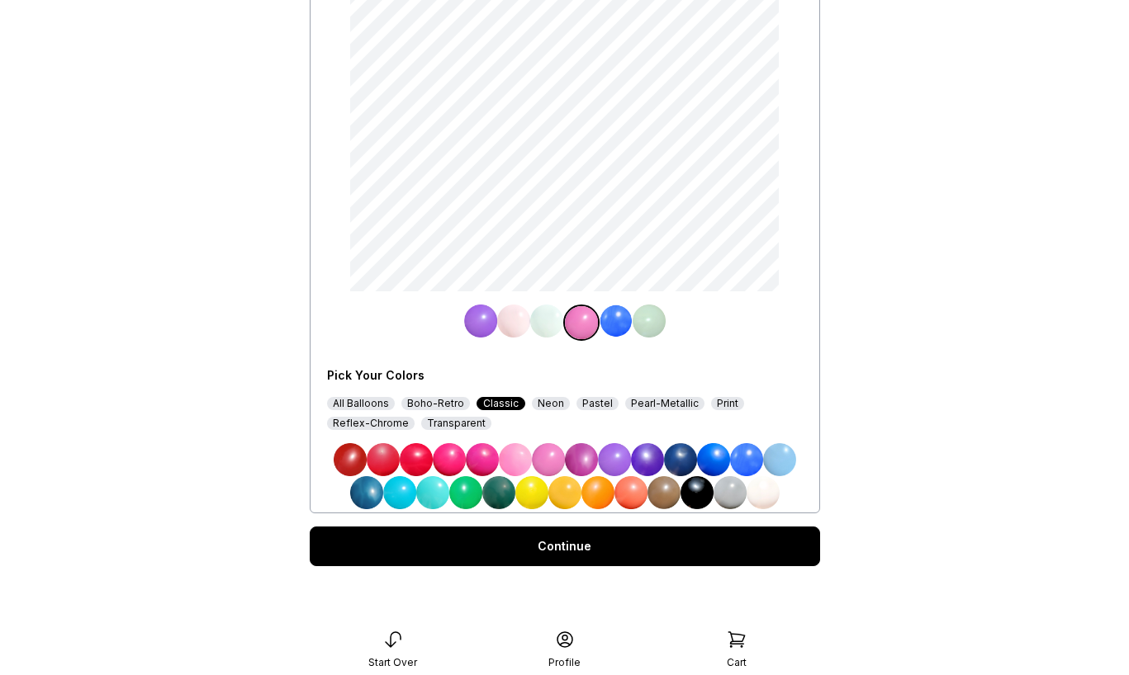
click at [546, 550] on div "Continue" at bounding box center [565, 547] width 510 height 40
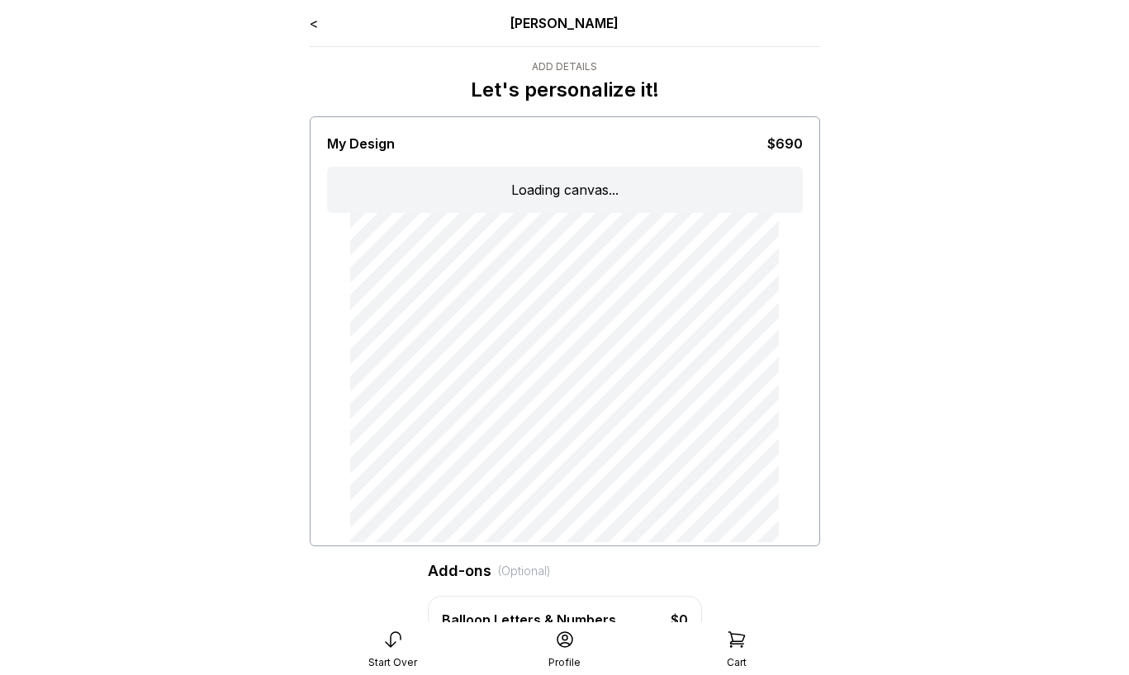
type input "***"
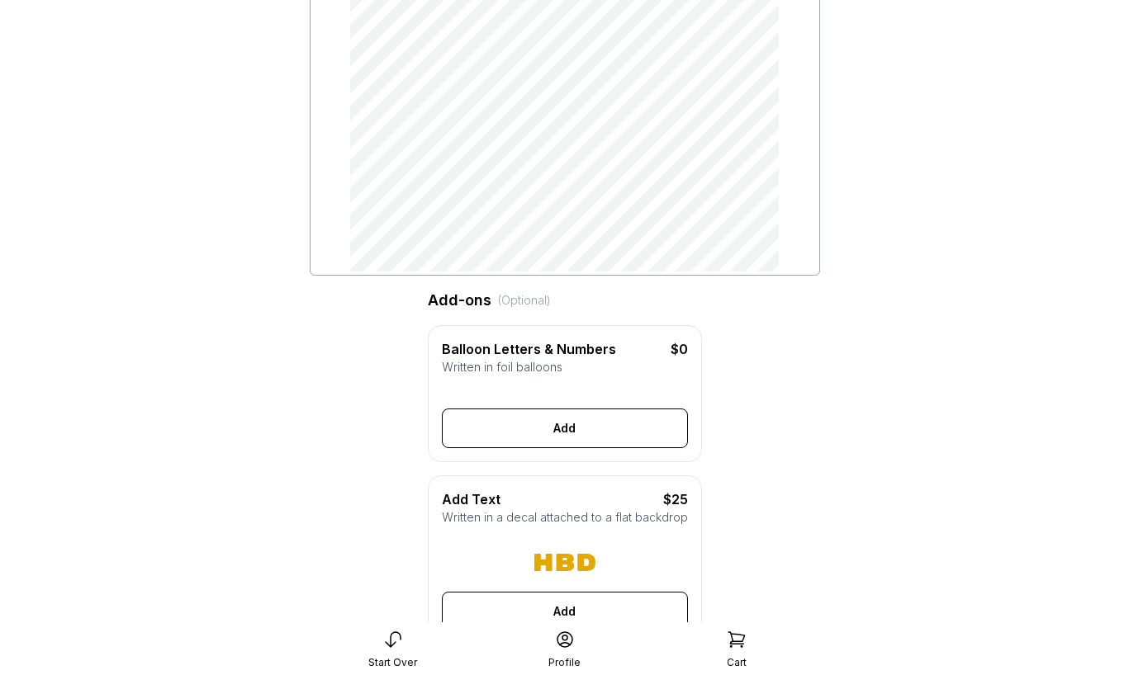
scroll to position [248, 0]
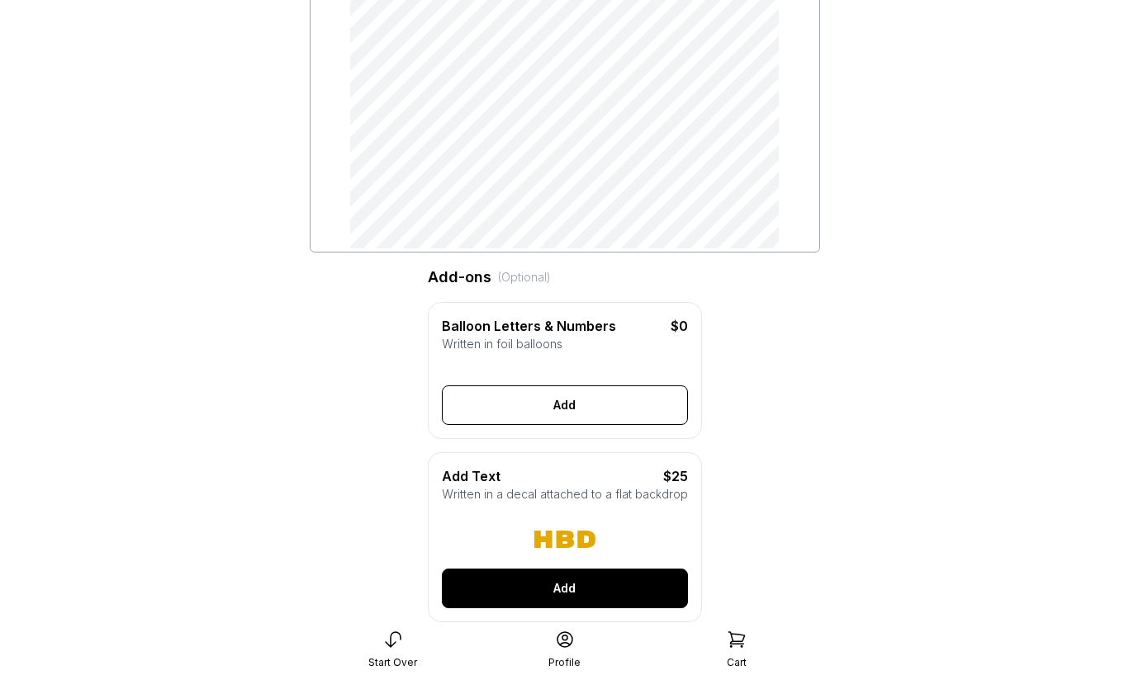
click at [561, 582] on button "Add" at bounding box center [565, 589] width 246 height 40
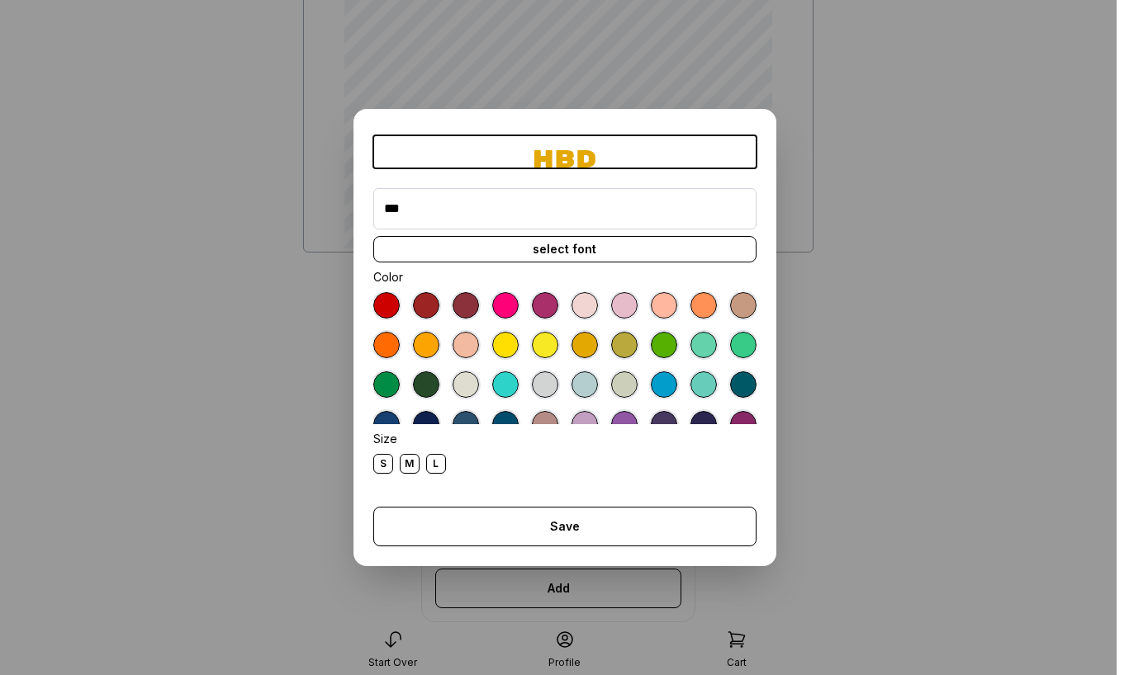
click at [429, 339] on div at bounding box center [426, 345] width 26 height 26
click at [524, 253] on div "select font" at bounding box center [564, 249] width 383 height 26
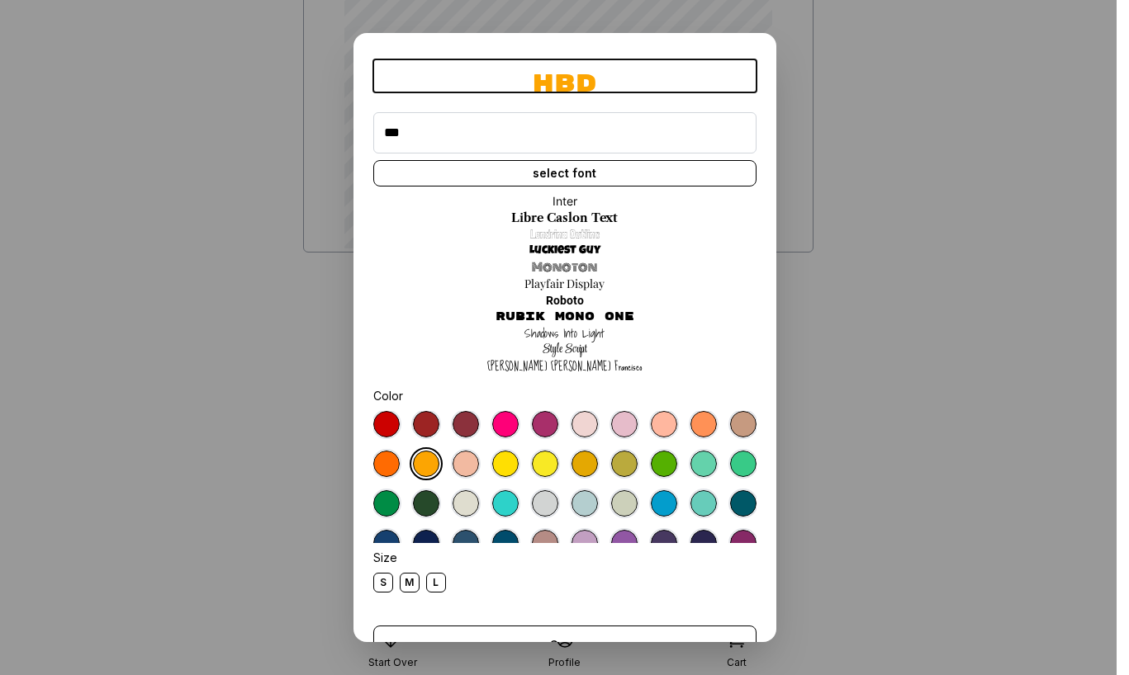
click at [547, 266] on link "Monoton" at bounding box center [564, 267] width 65 height 17
click at [431, 580] on div "L" at bounding box center [436, 583] width 20 height 20
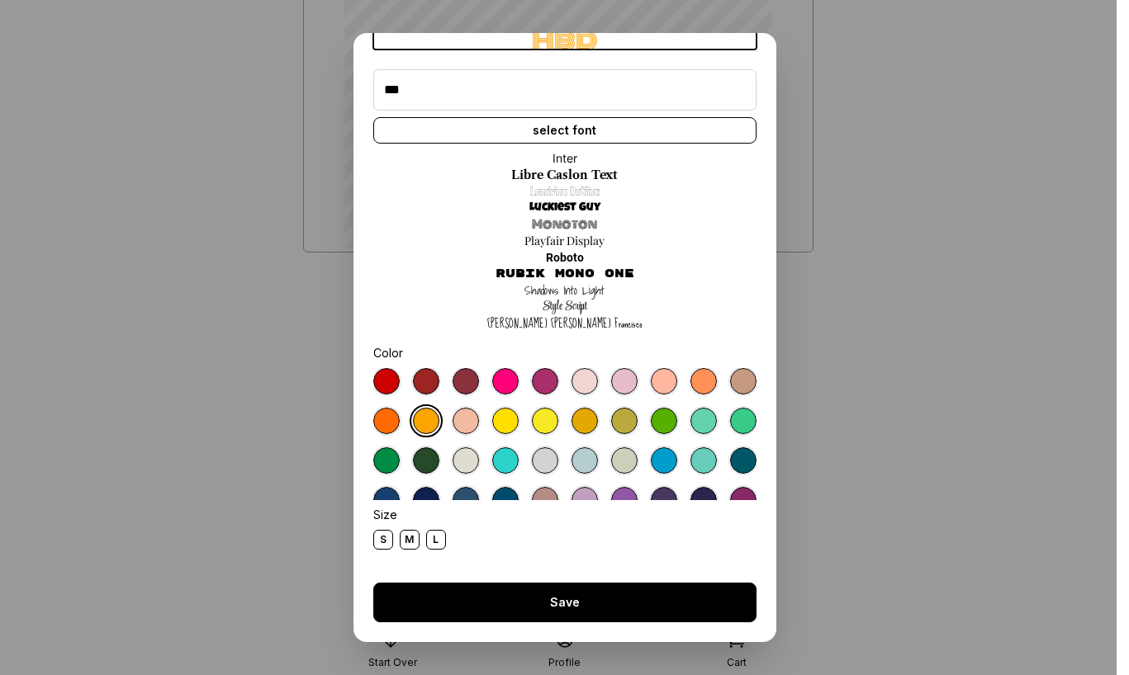
click at [473, 590] on button "Save" at bounding box center [564, 603] width 383 height 40
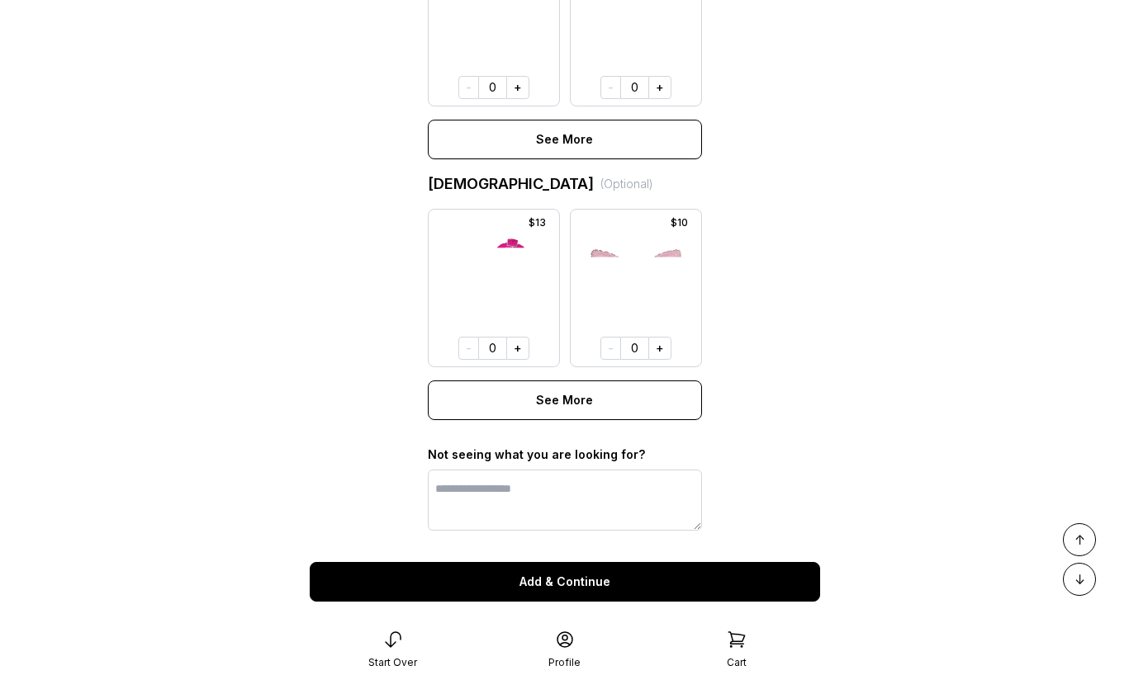
scroll to position [1255, 0]
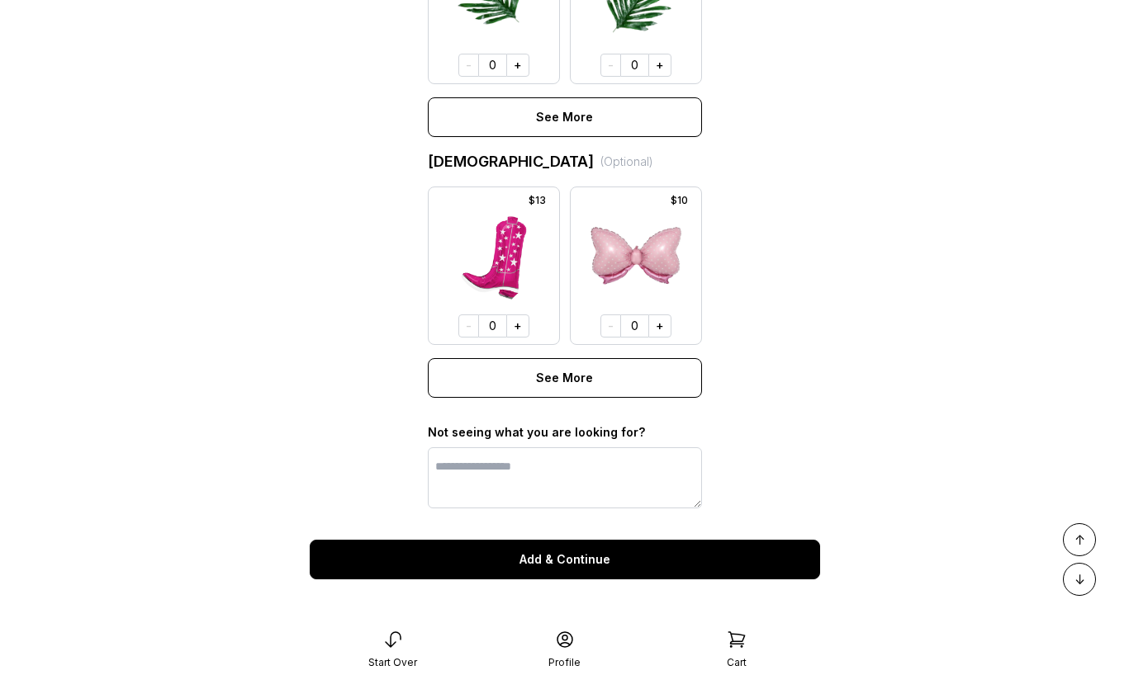
click at [538, 554] on button "Add & Continue" at bounding box center [565, 560] width 510 height 40
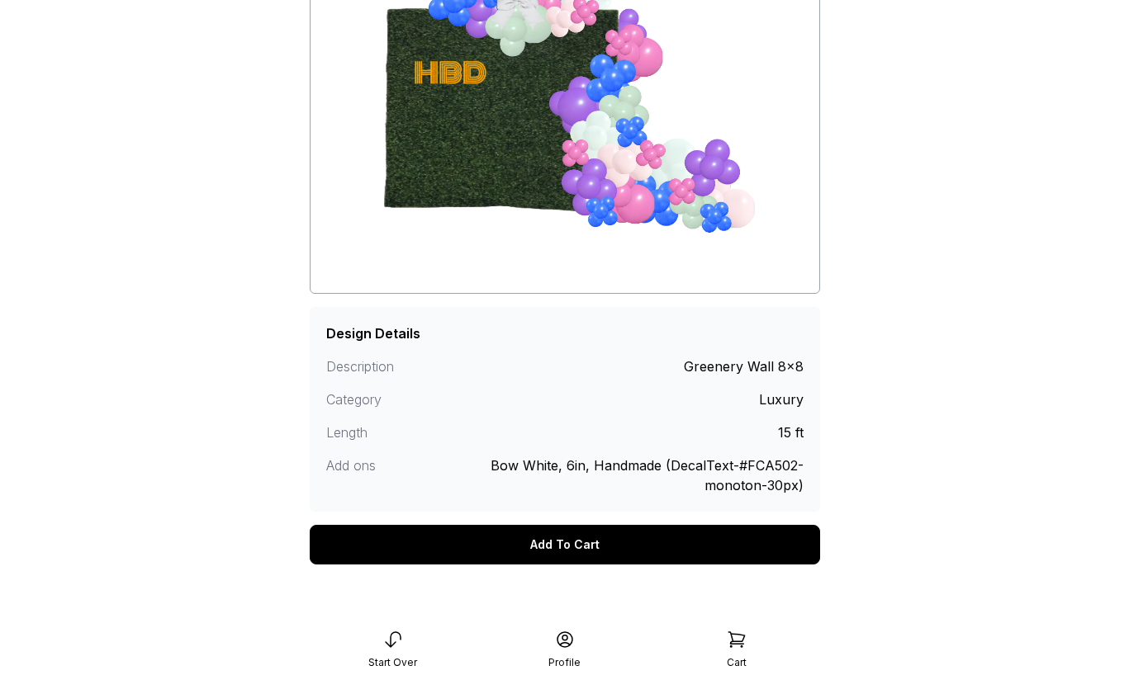
scroll to position [240, 0]
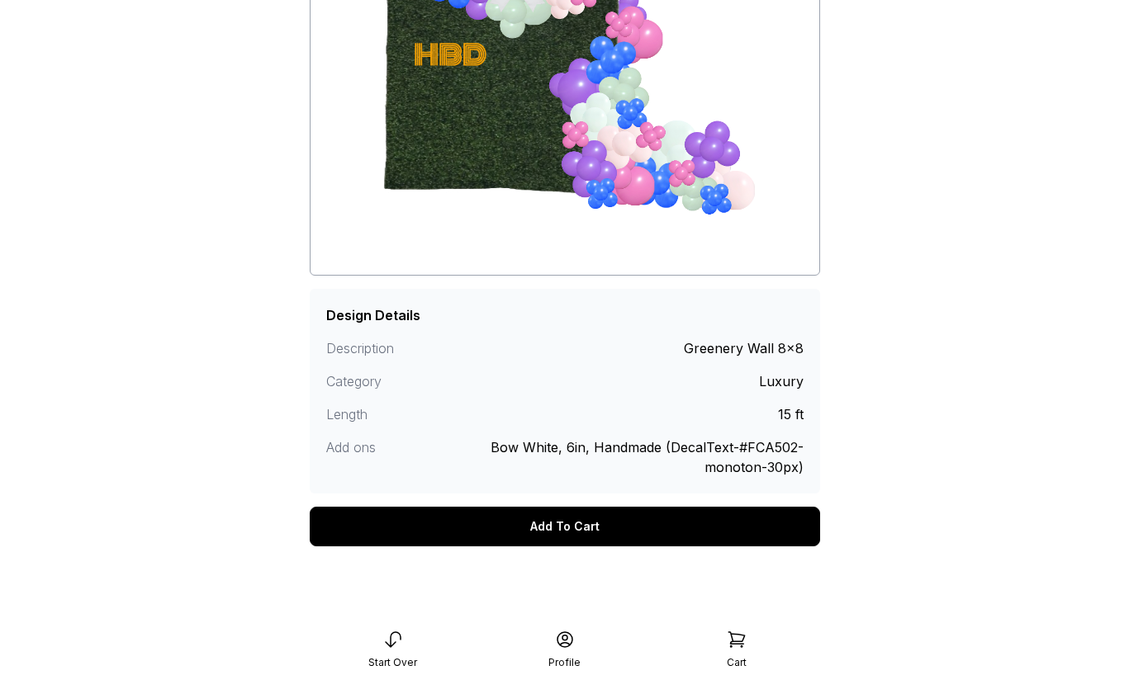
click at [540, 521] on div "Add To Cart" at bounding box center [565, 527] width 510 height 40
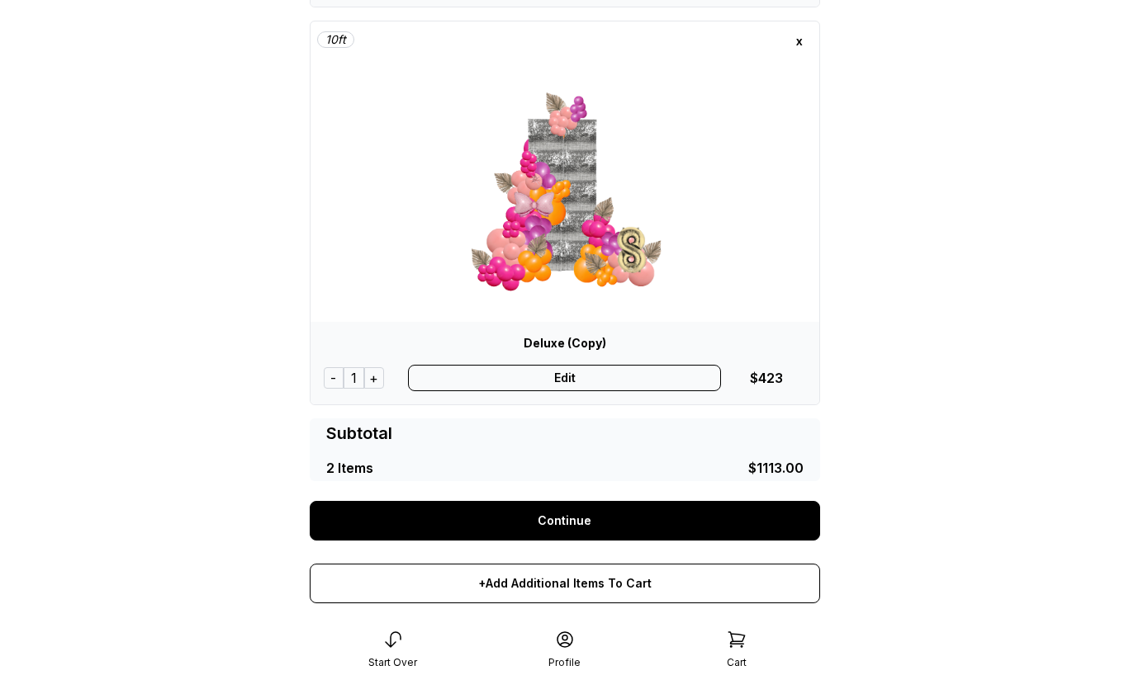
scroll to position [481, 0]
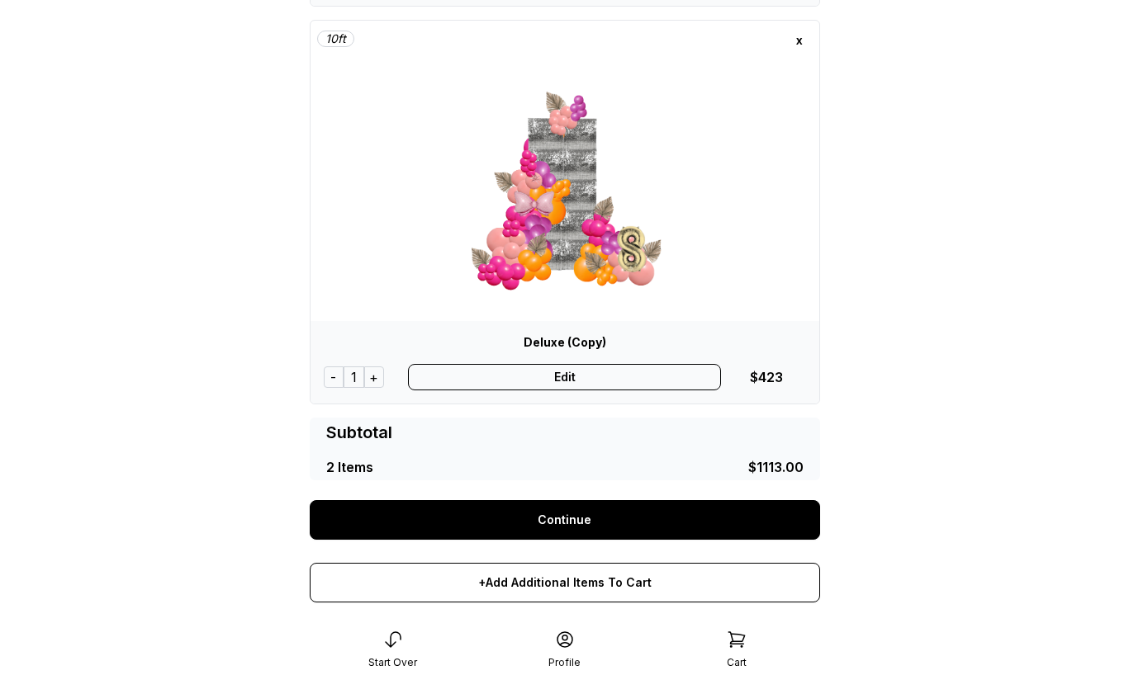
click at [540, 521] on link "Continue" at bounding box center [565, 520] width 510 height 40
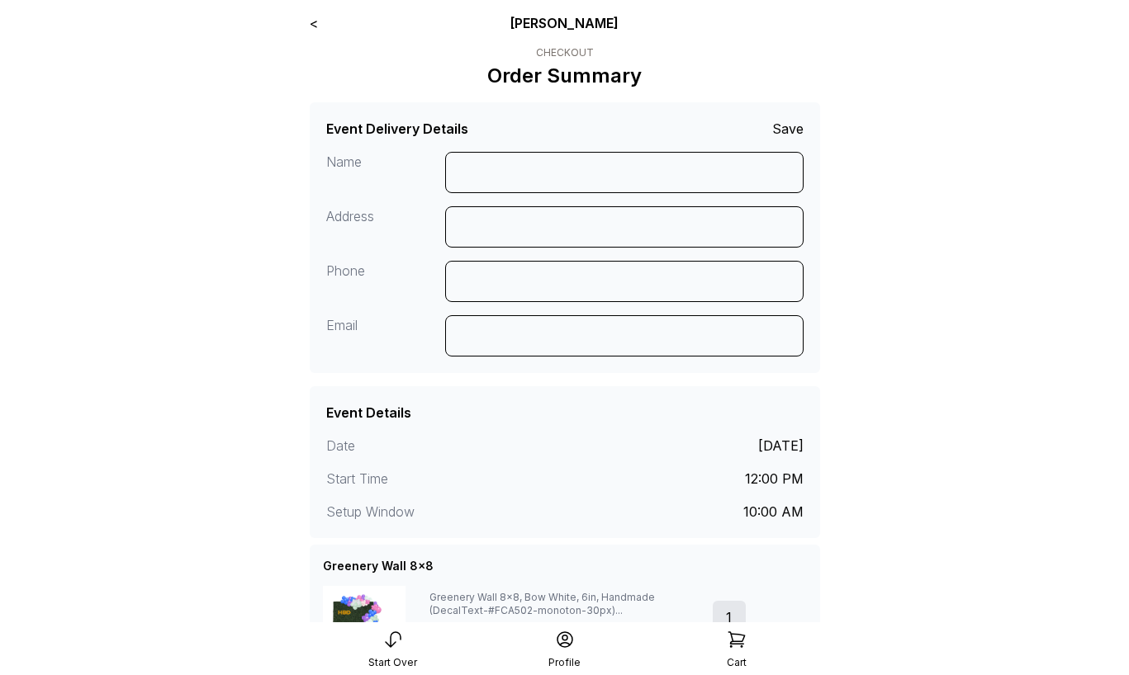
click at [313, 24] on link "<" at bounding box center [314, 23] width 8 height 17
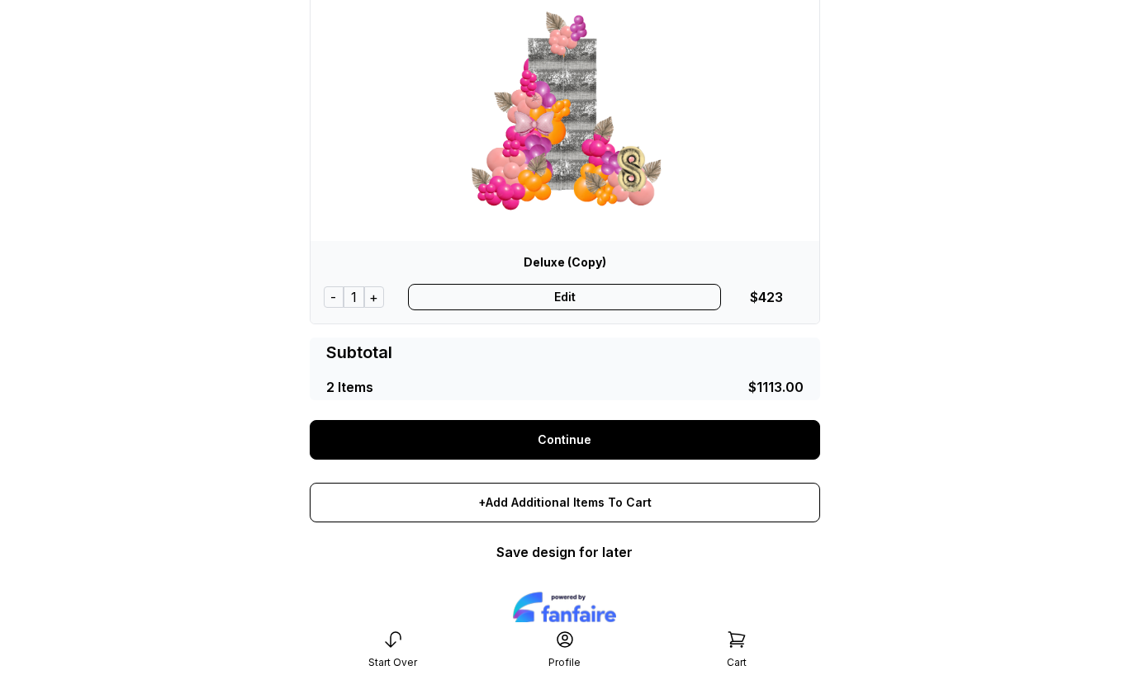
scroll to position [620, 0]
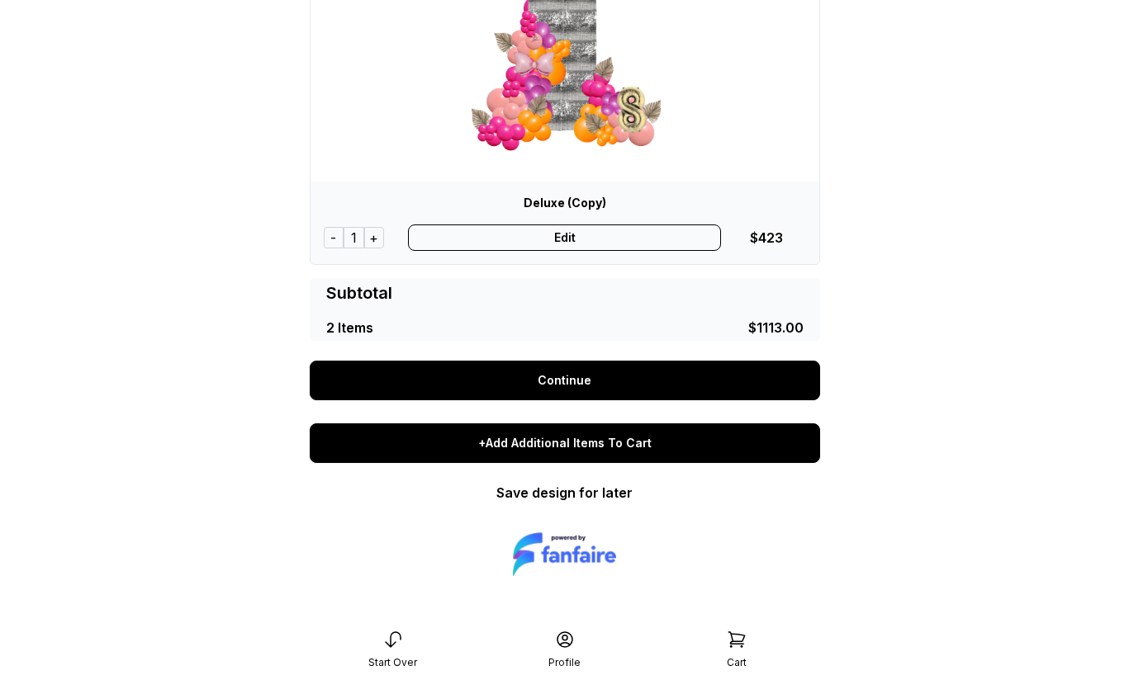
click at [590, 447] on div "+Add Additional Items To Cart" at bounding box center [565, 444] width 510 height 40
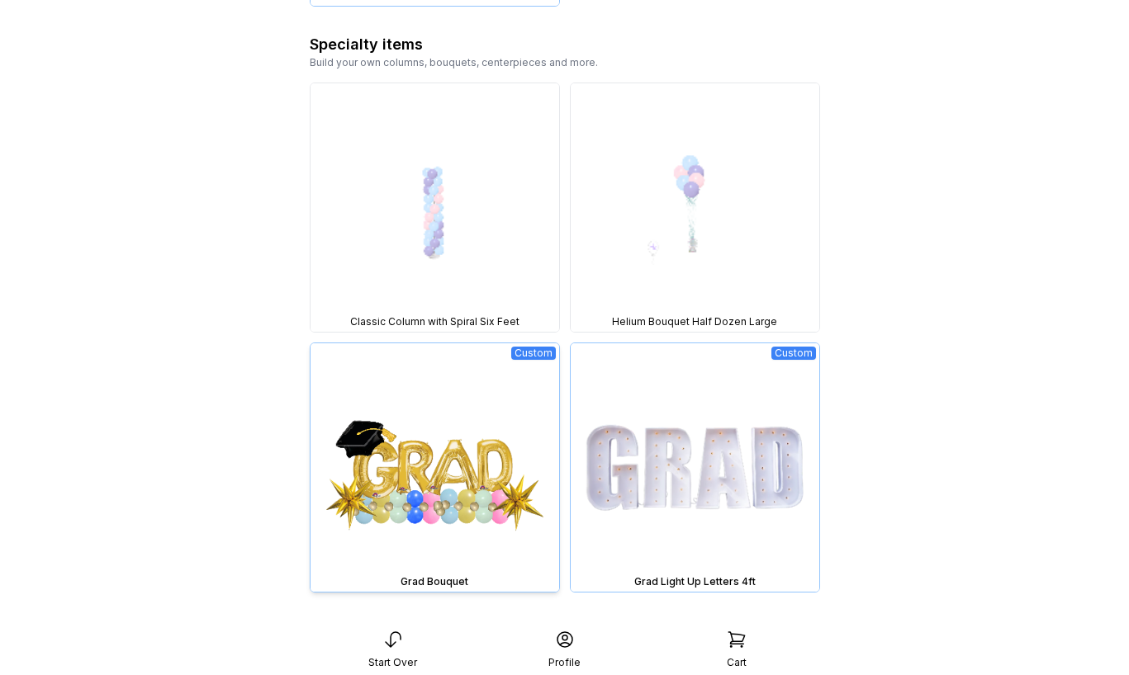
click at [430, 438] on img at bounding box center [434, 467] width 249 height 249
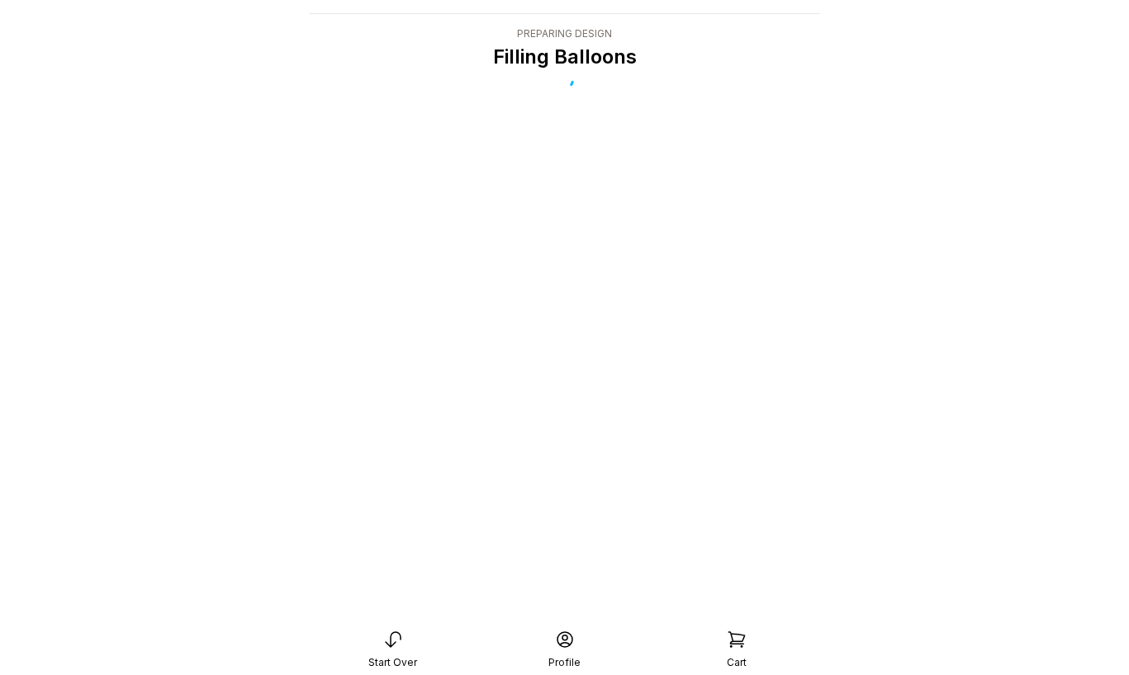
scroll to position [33, 0]
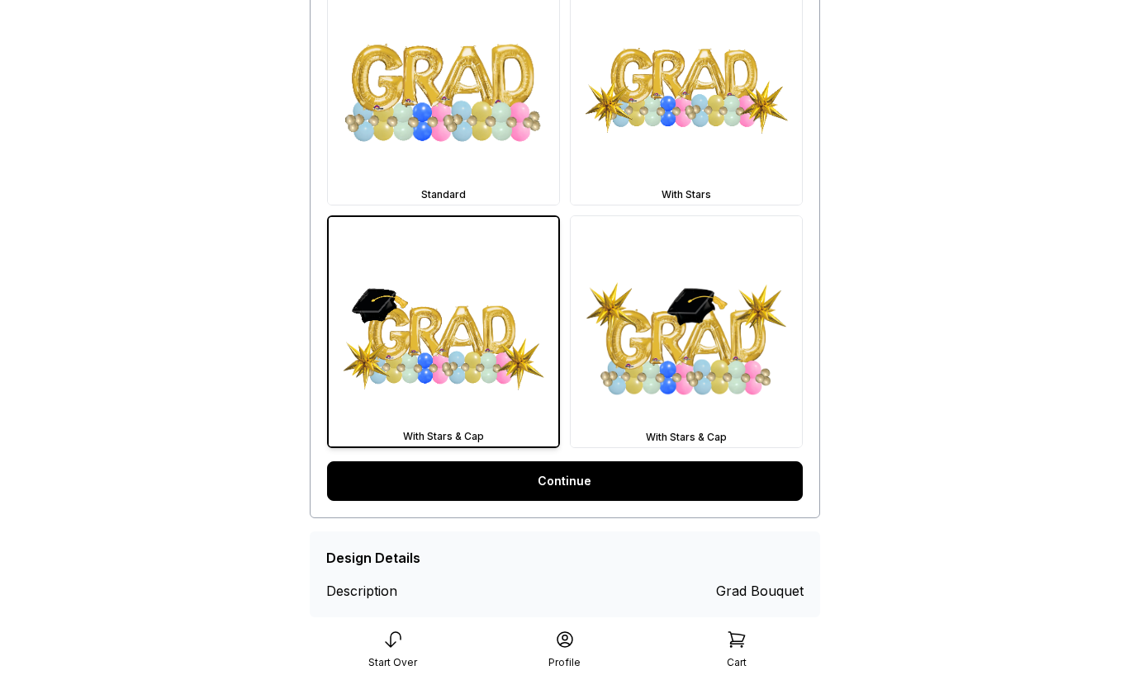
scroll to position [542, 0]
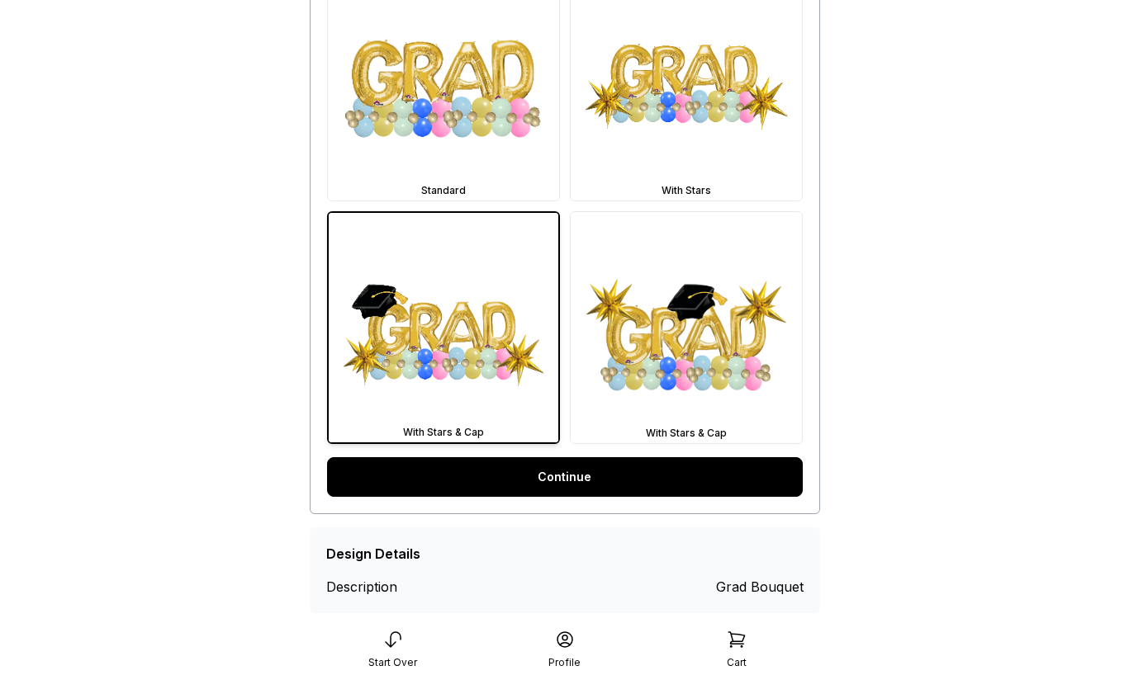
click at [624, 470] on link "Continue" at bounding box center [565, 477] width 476 height 40
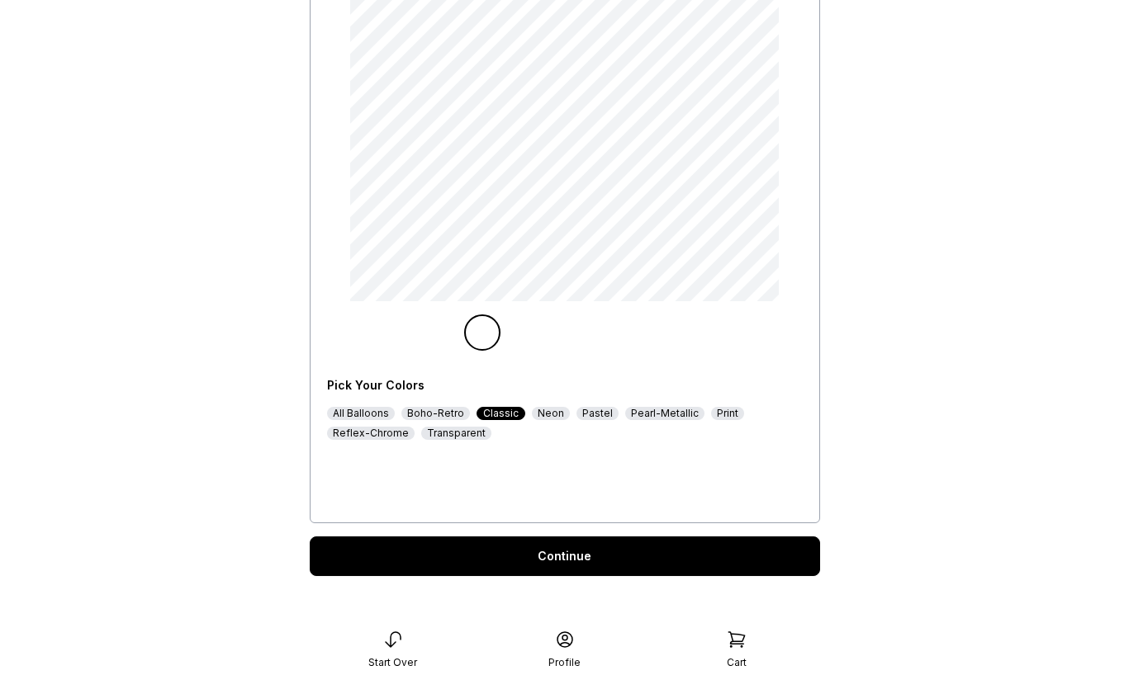
scroll to position [197, 0]
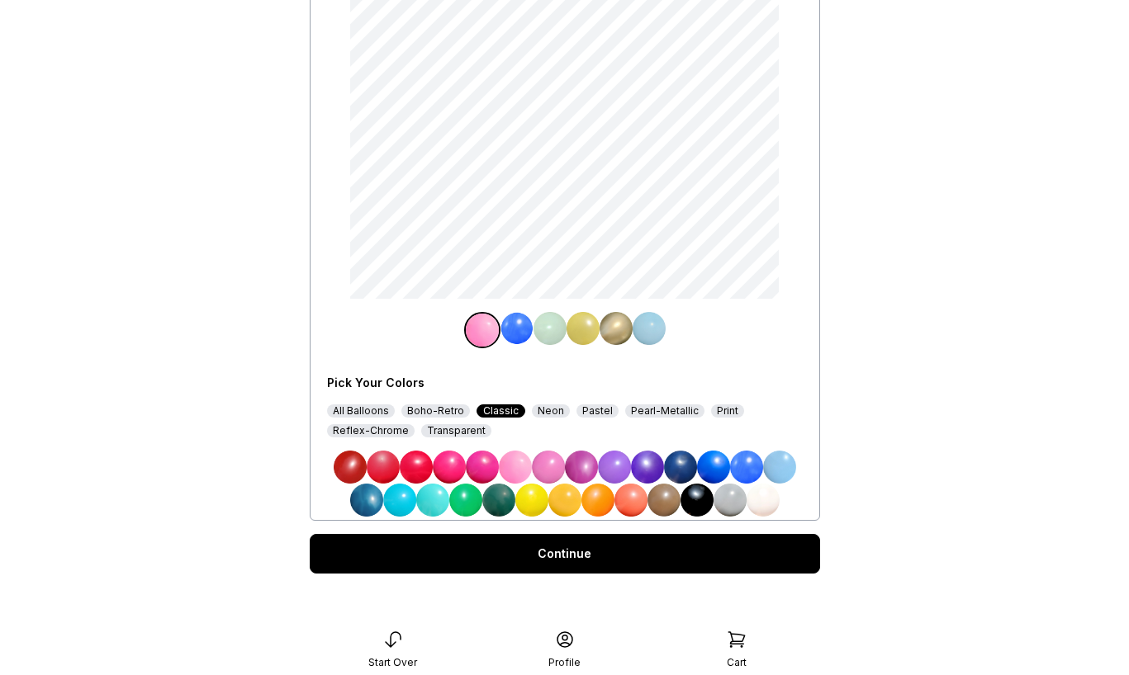
click at [628, 549] on div "Continue" at bounding box center [565, 554] width 510 height 40
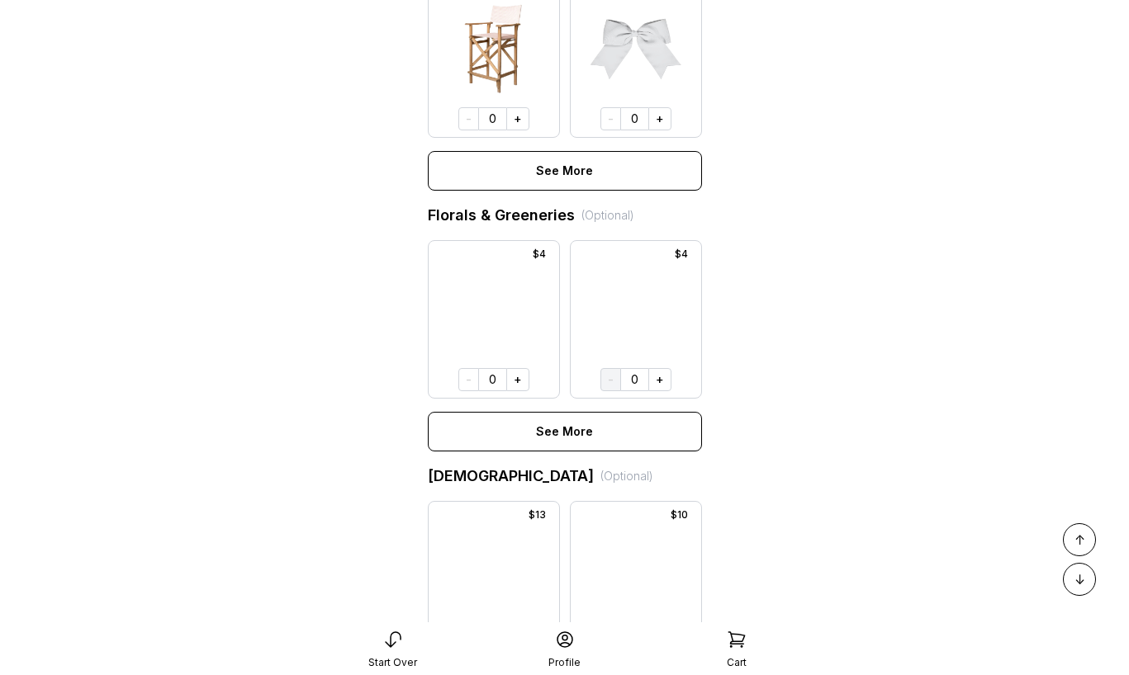
scroll to position [1078, 0]
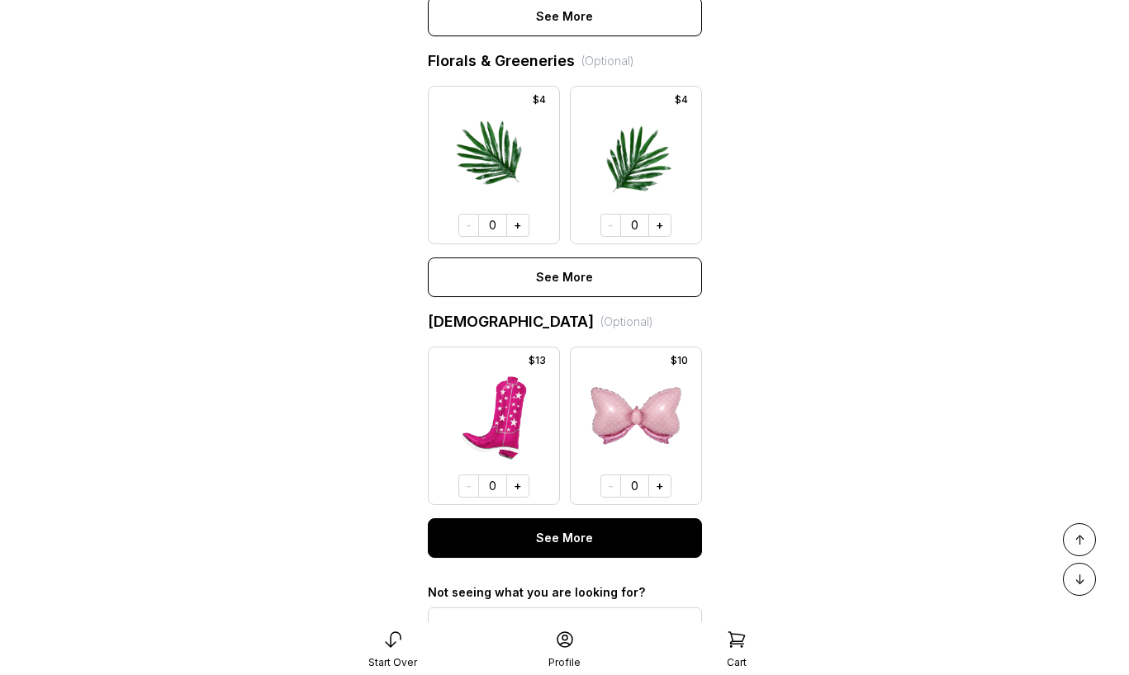
click at [611, 538] on button "See More" at bounding box center [565, 539] width 274 height 40
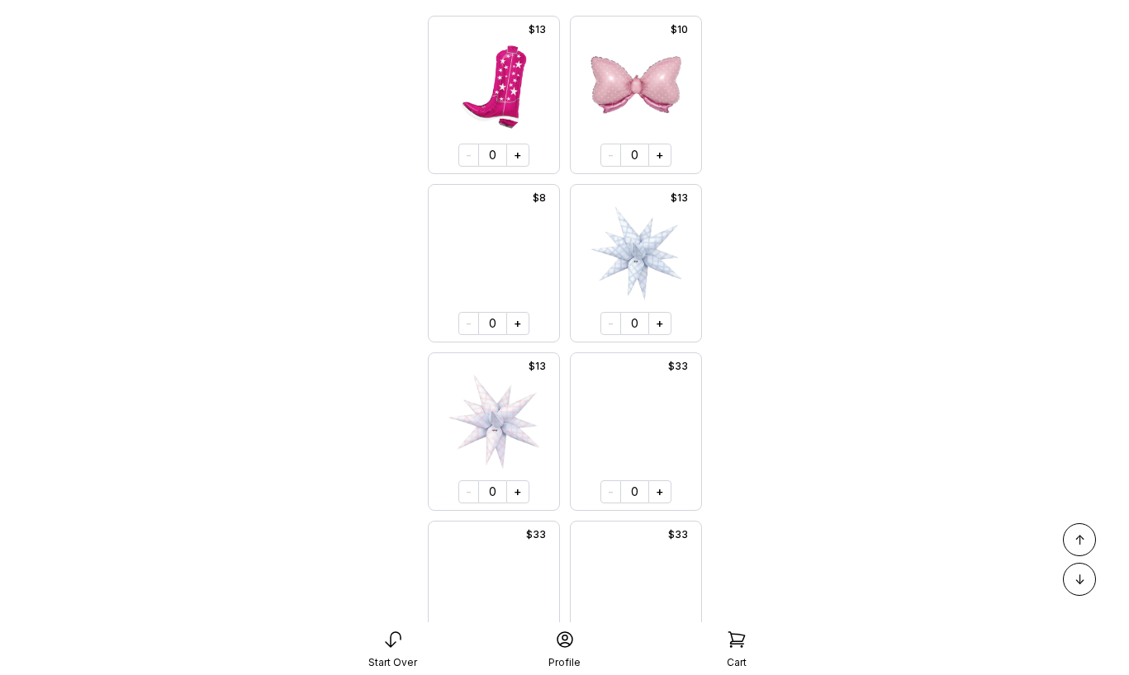
scroll to position [1419, 0]
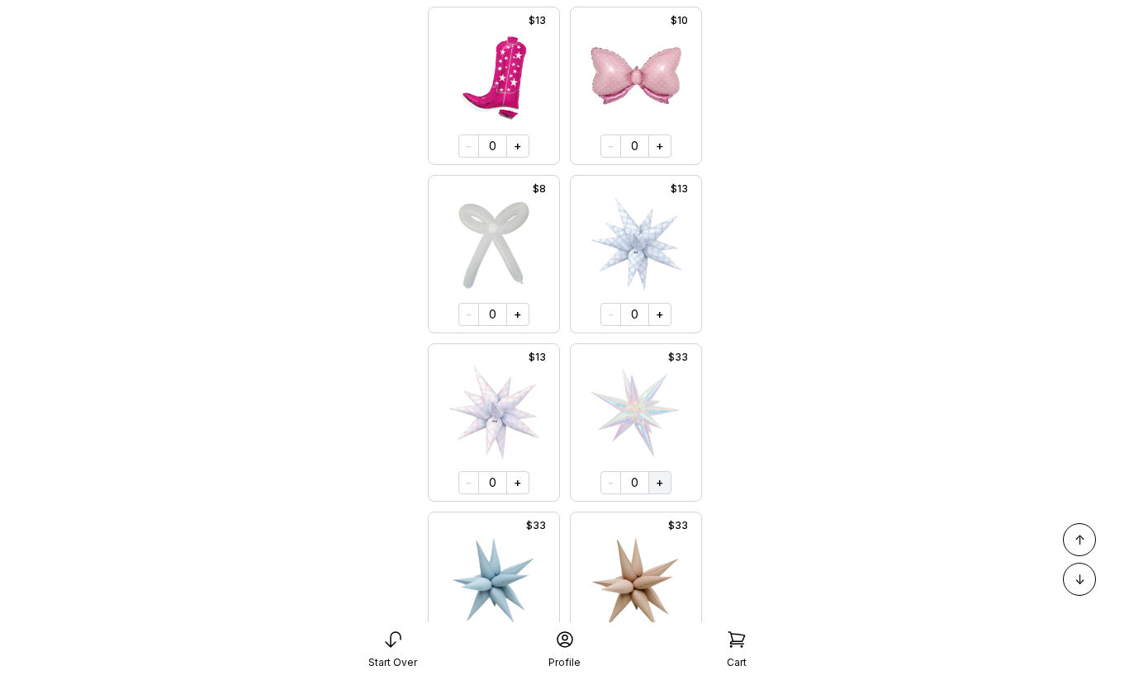
click at [656, 486] on button "+" at bounding box center [659, 482] width 23 height 23
click at [656, 486] on button "+" at bounding box center [658, 482] width 23 height 23
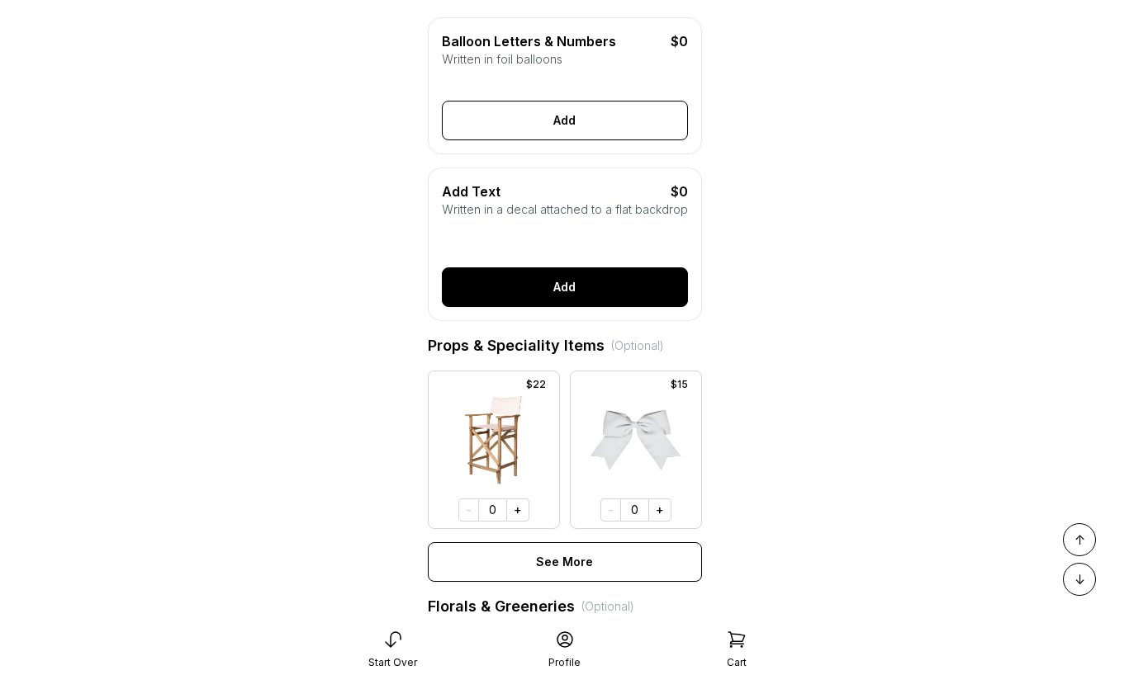
scroll to position [536, 0]
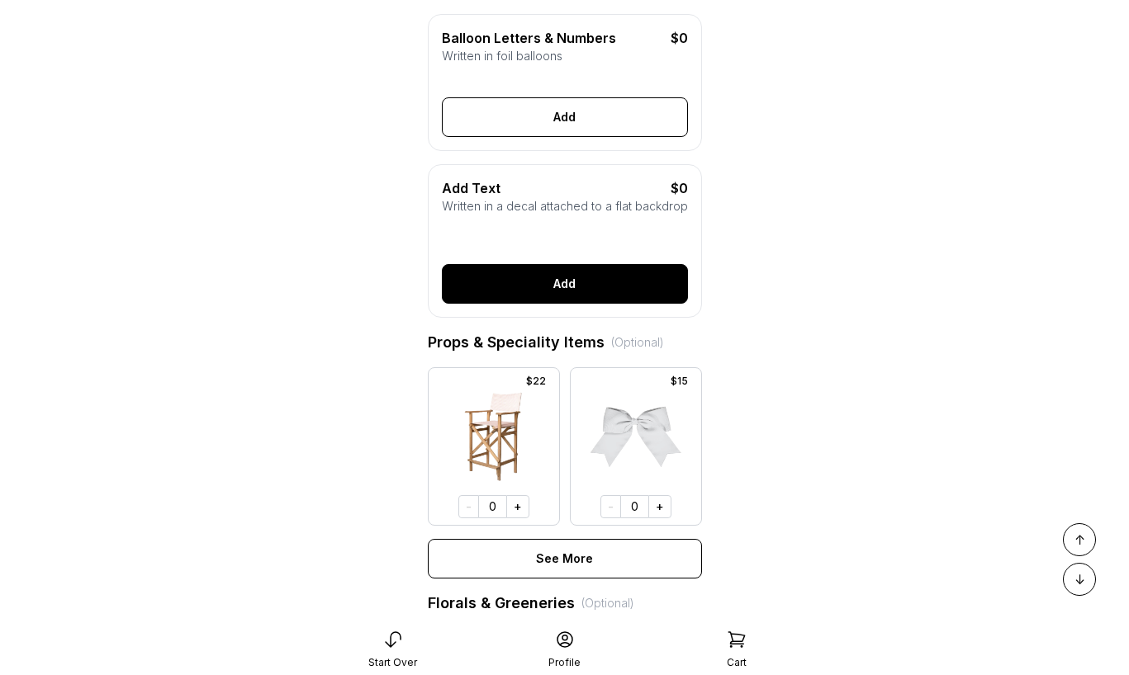
click at [552, 289] on button "Add" at bounding box center [565, 284] width 246 height 40
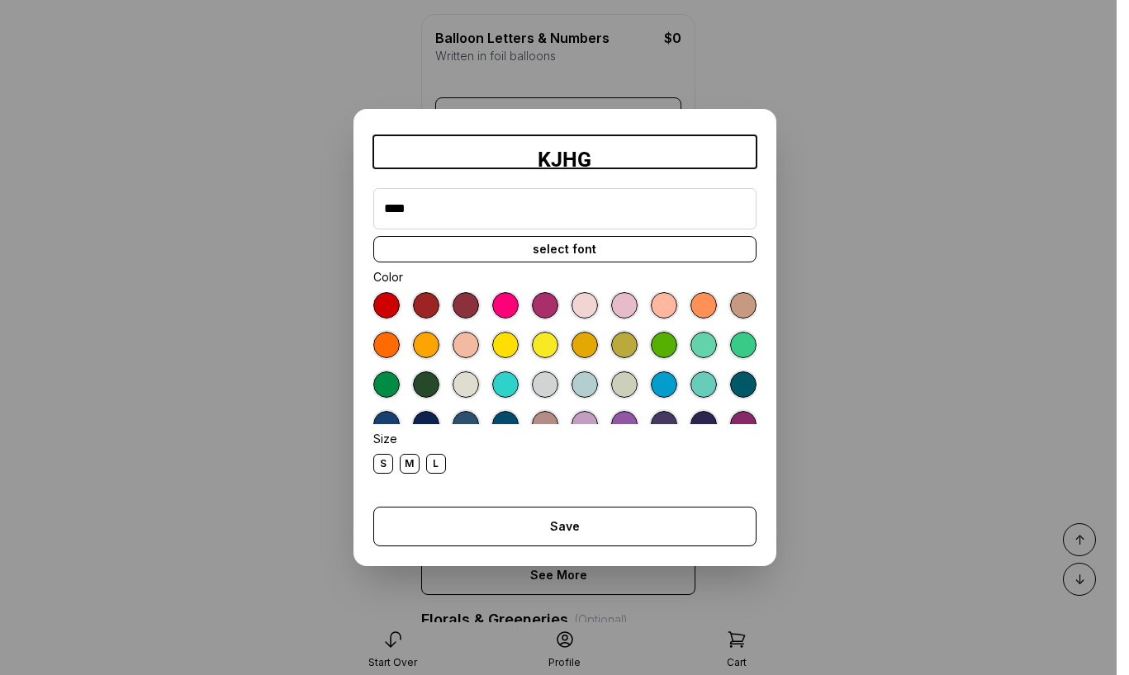
type input "****"
click at [531, 251] on div "select font" at bounding box center [564, 249] width 383 height 26
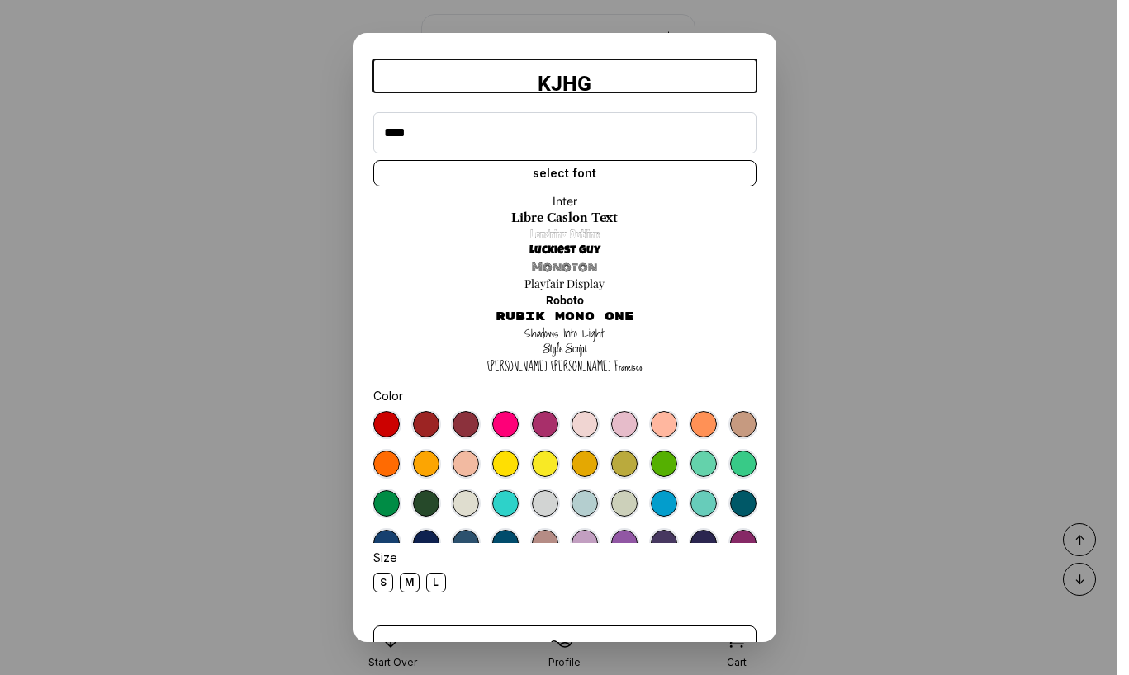
click at [566, 245] on link "Luckiest Guy" at bounding box center [564, 251] width 71 height 17
click at [436, 580] on div "L" at bounding box center [436, 583] width 20 height 20
click at [511, 412] on div at bounding box center [564, 477] width 383 height 132
click at [506, 426] on div at bounding box center [505, 424] width 26 height 26
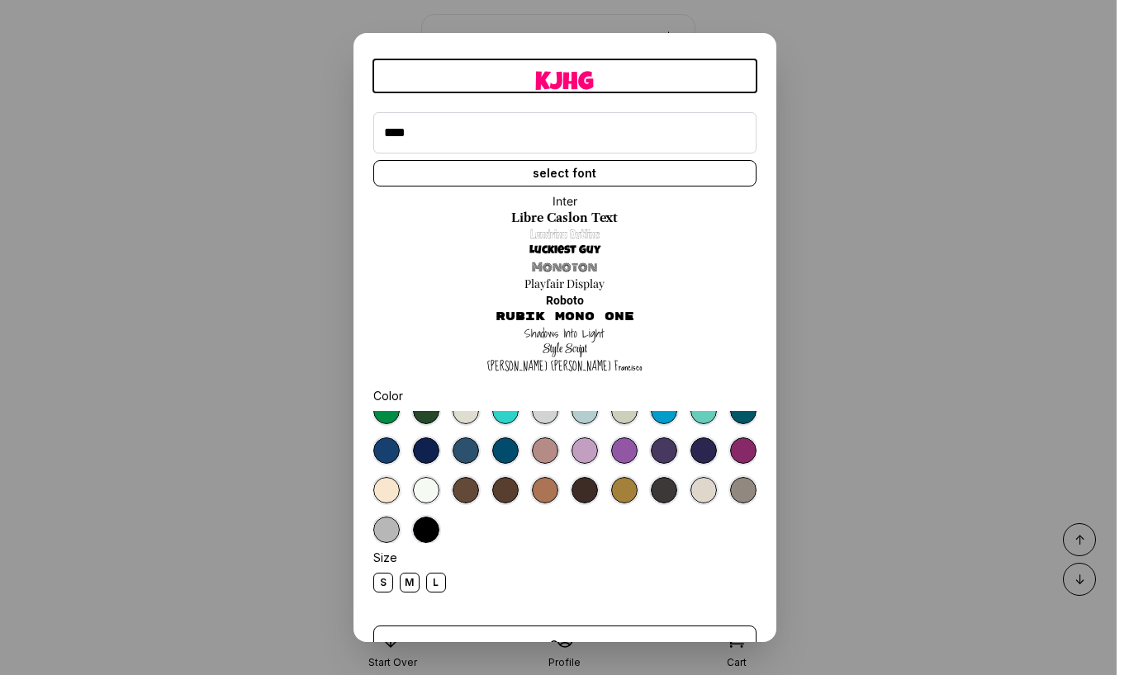
scroll to position [43, 0]
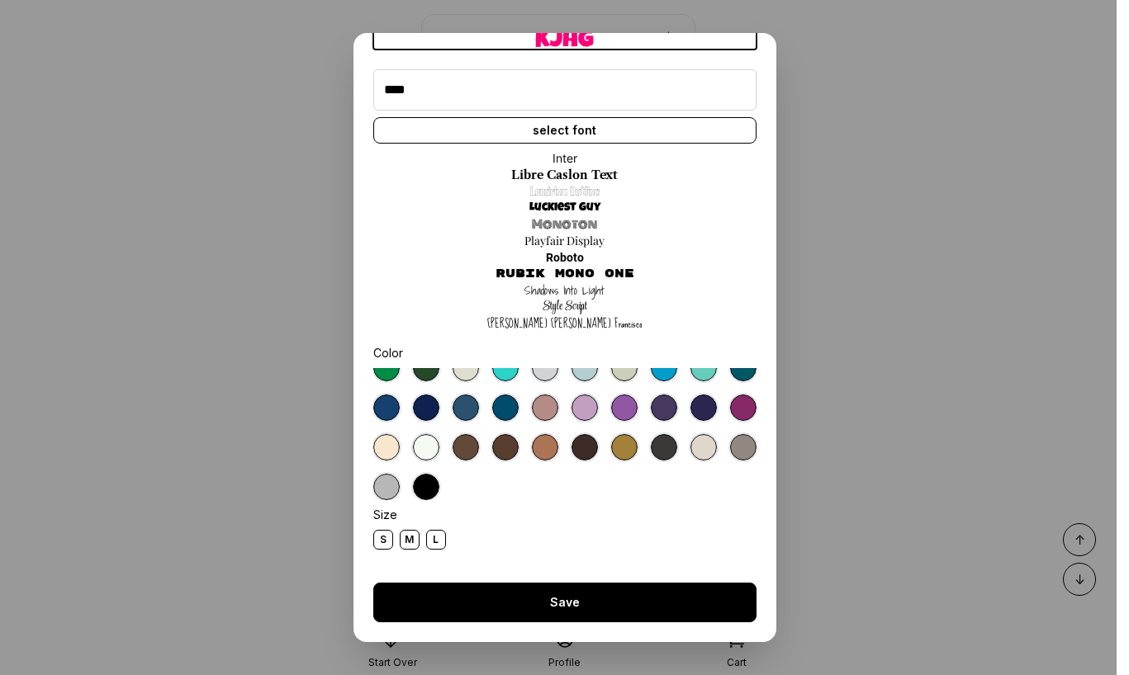
click at [529, 606] on button "Save" at bounding box center [564, 603] width 383 height 40
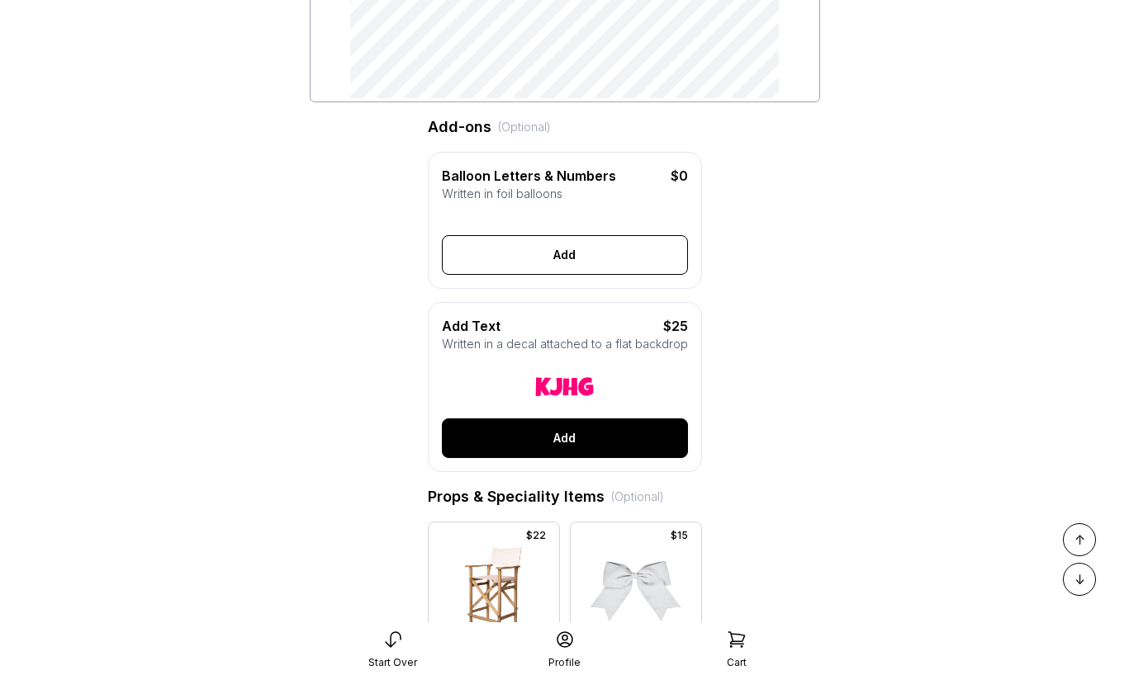
scroll to position [409, 0]
